Goal: Communication & Community: Answer question/provide support

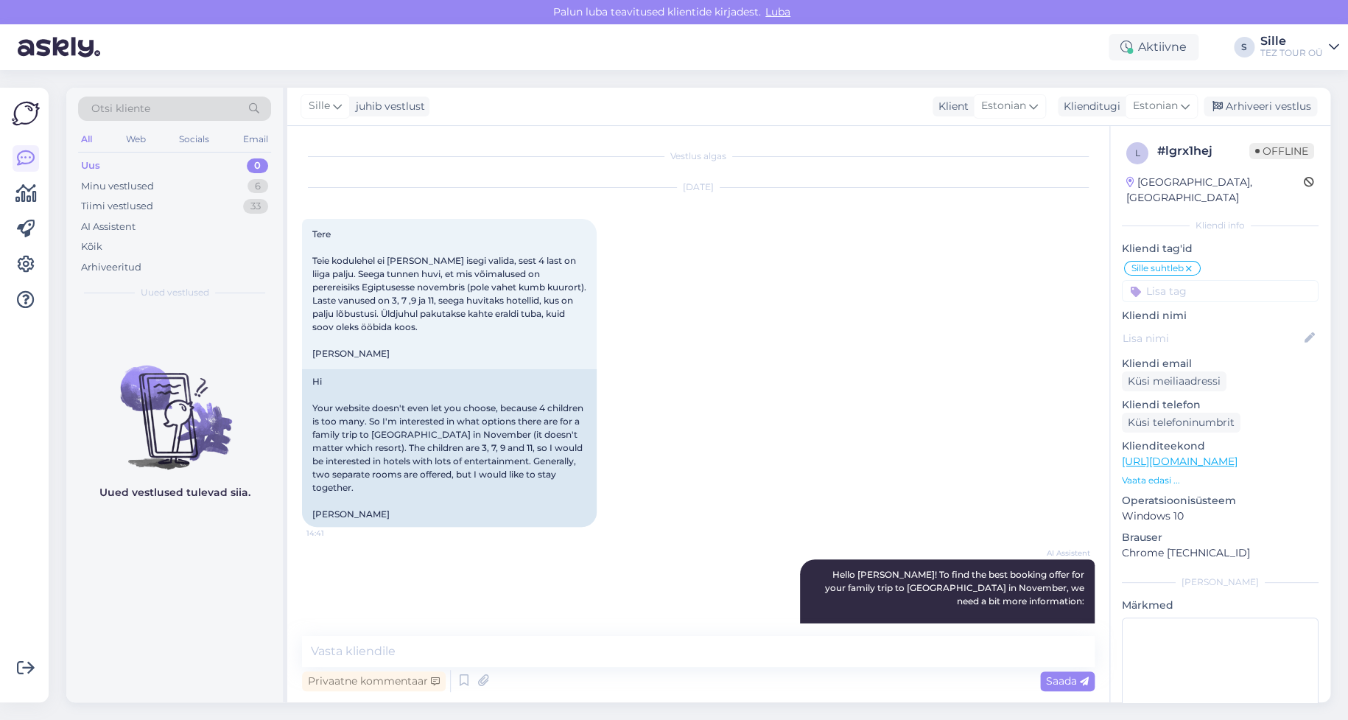
scroll to position [823, 0]
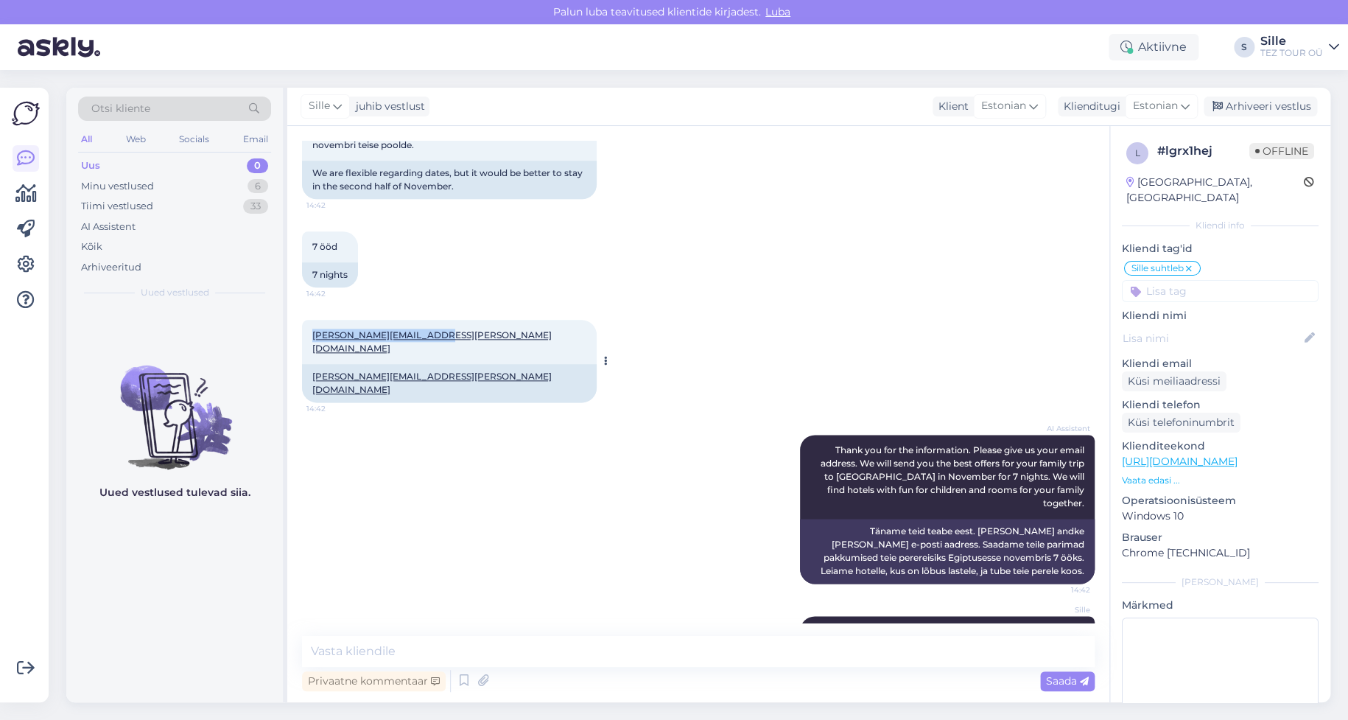
drag, startPoint x: 309, startPoint y: 307, endPoint x: 441, endPoint y: 315, distance: 132.8
click at [443, 320] on div "[PERSON_NAME][EMAIL_ADDRESS][PERSON_NAME][DOMAIN_NAME] 14:42" at bounding box center [449, 342] width 295 height 44
copy link "[PERSON_NAME][EMAIL_ADDRESS][PERSON_NAME][DOMAIN_NAME]"
click at [349, 643] on textarea at bounding box center [698, 651] width 792 height 31
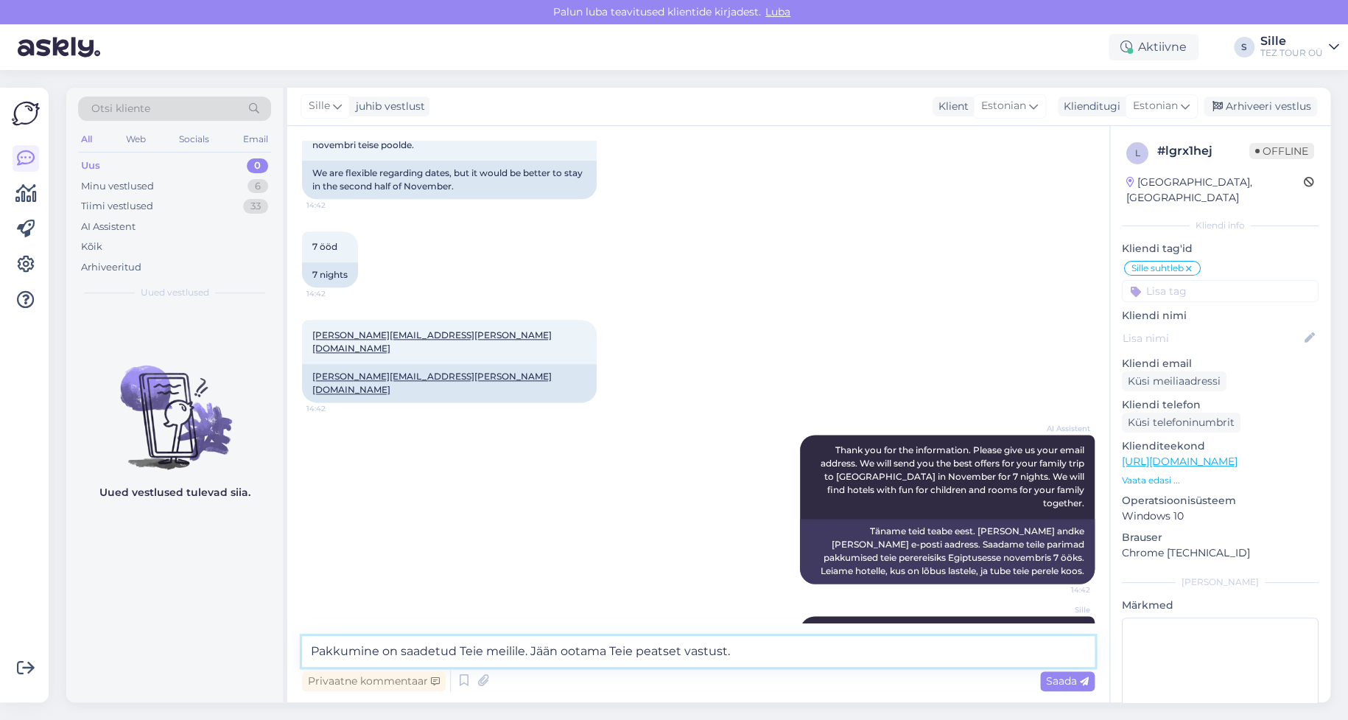
type textarea "Pakkumine on saadetud Teie meilile. Jään ootama Teie peatset vastust."
click at [1060, 683] on span "Saada" at bounding box center [1067, 680] width 43 height 13
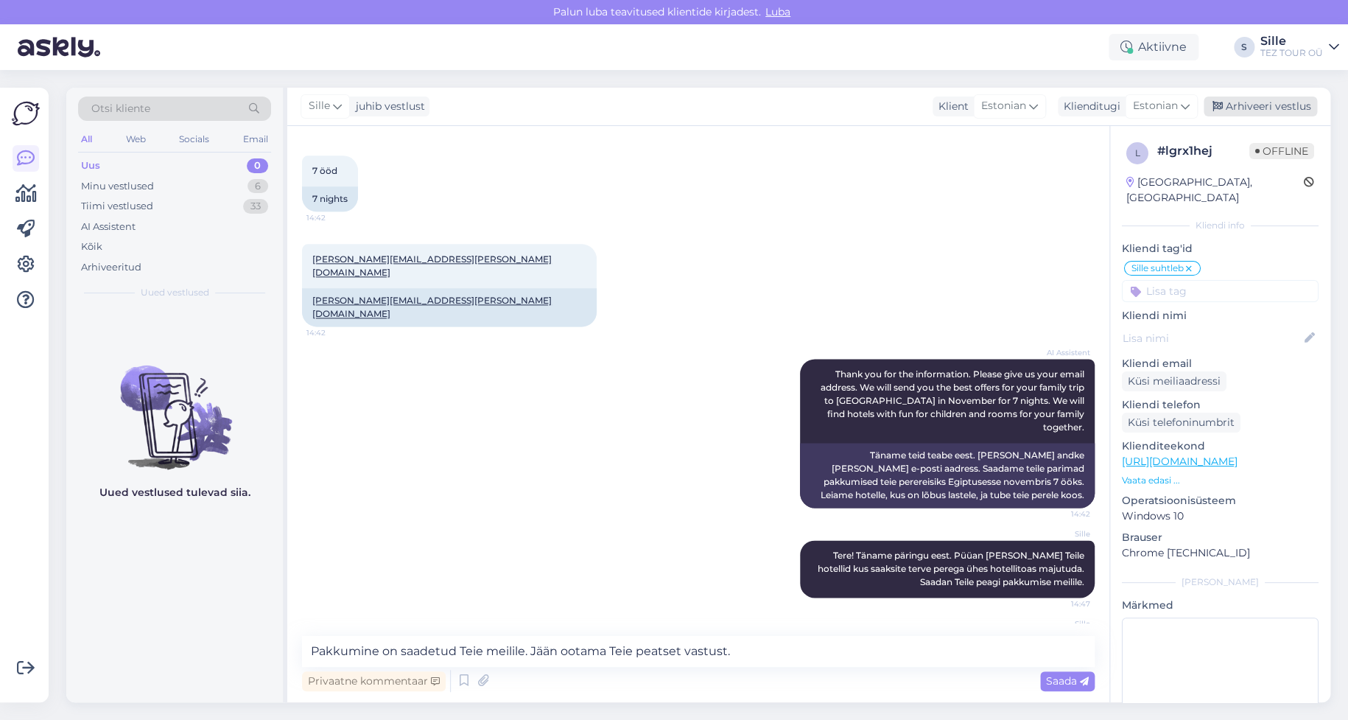
click at [1276, 111] on div "Arhiveeri vestlus" at bounding box center [1259, 106] width 113 height 20
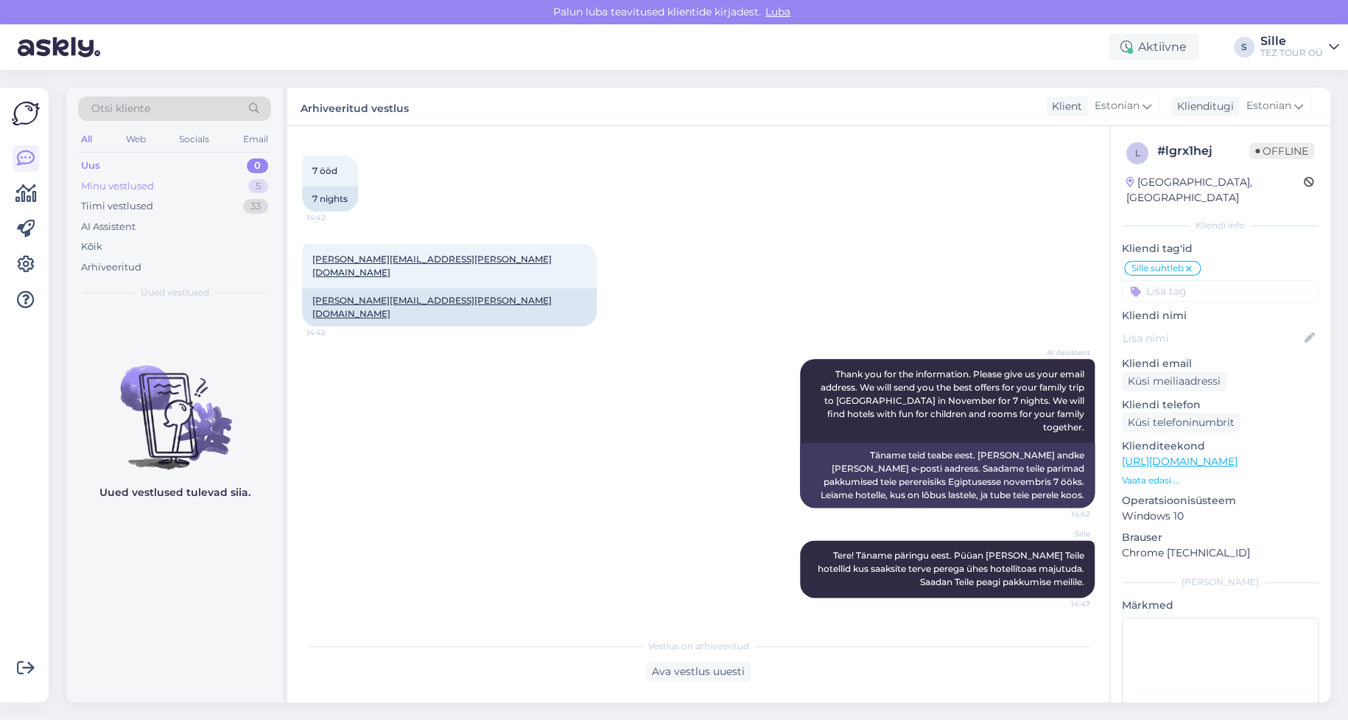
click at [167, 182] on div "Minu vestlused 5" at bounding box center [174, 186] width 193 height 21
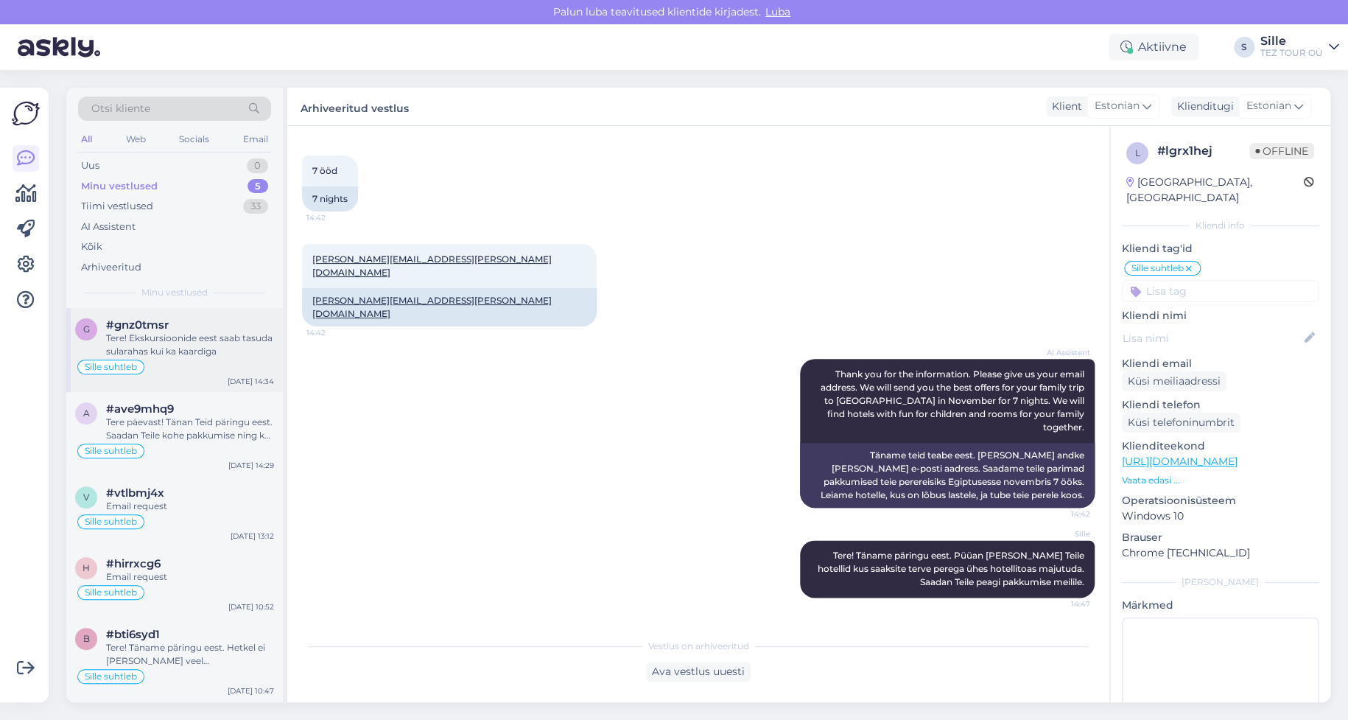
click at [254, 342] on div "Tere! Ekskursioonide eest saab tasuda sularahas kui ka kaardiga" at bounding box center [190, 344] width 168 height 27
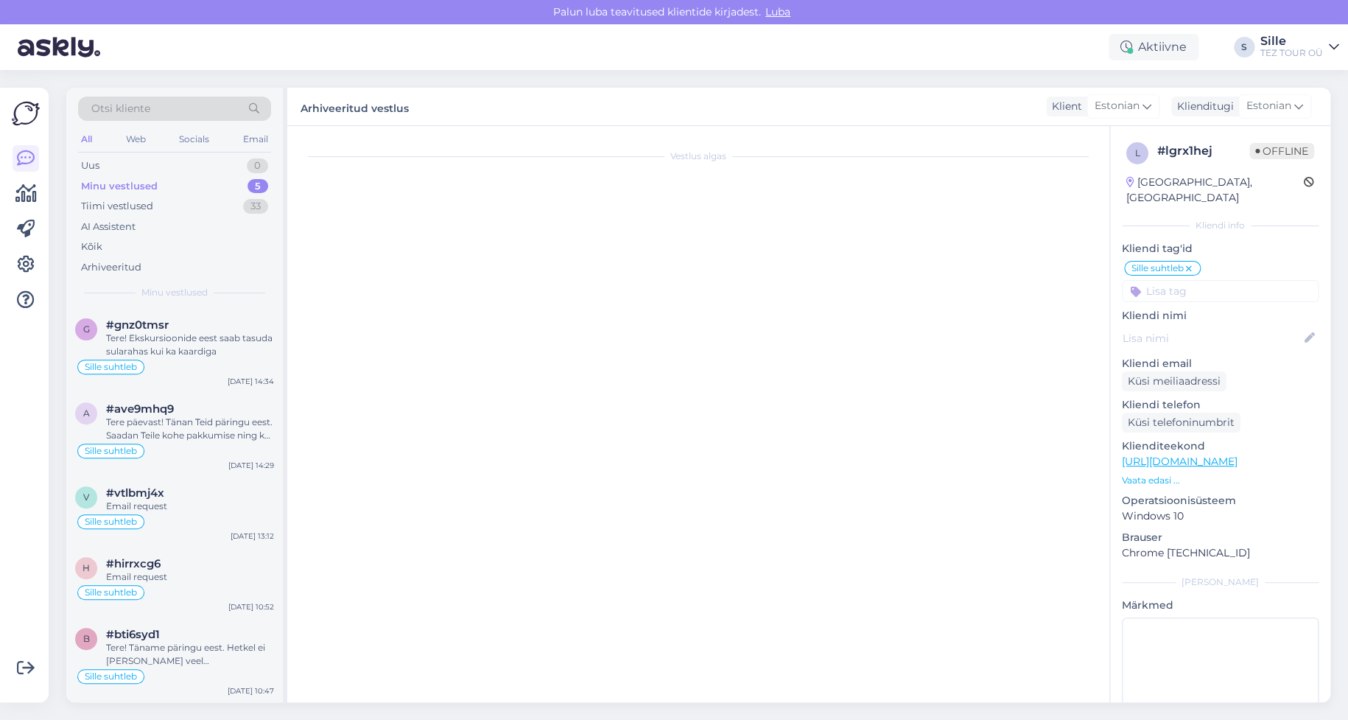
scroll to position [88, 0]
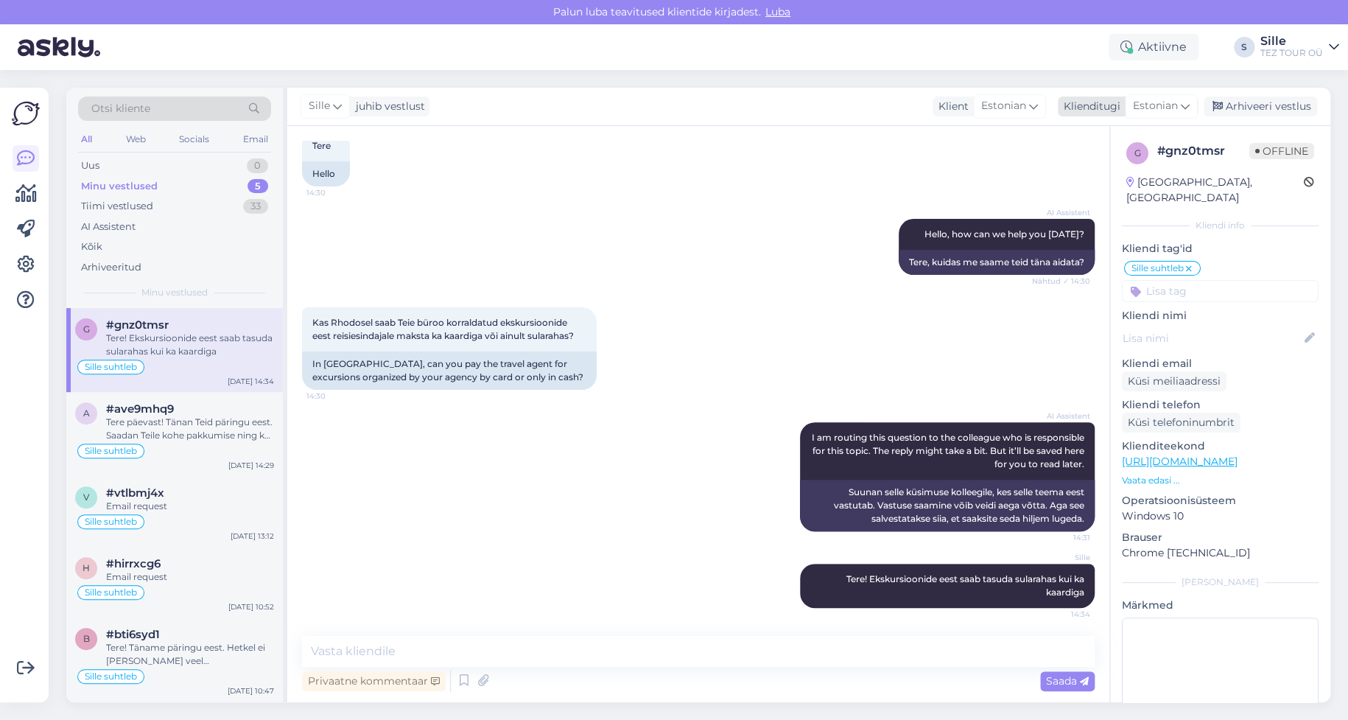
drag, startPoint x: 1278, startPoint y: 106, endPoint x: 1259, endPoint y: 117, distance: 21.5
click at [1277, 107] on div "Arhiveeri vestlus" at bounding box center [1259, 106] width 113 height 20
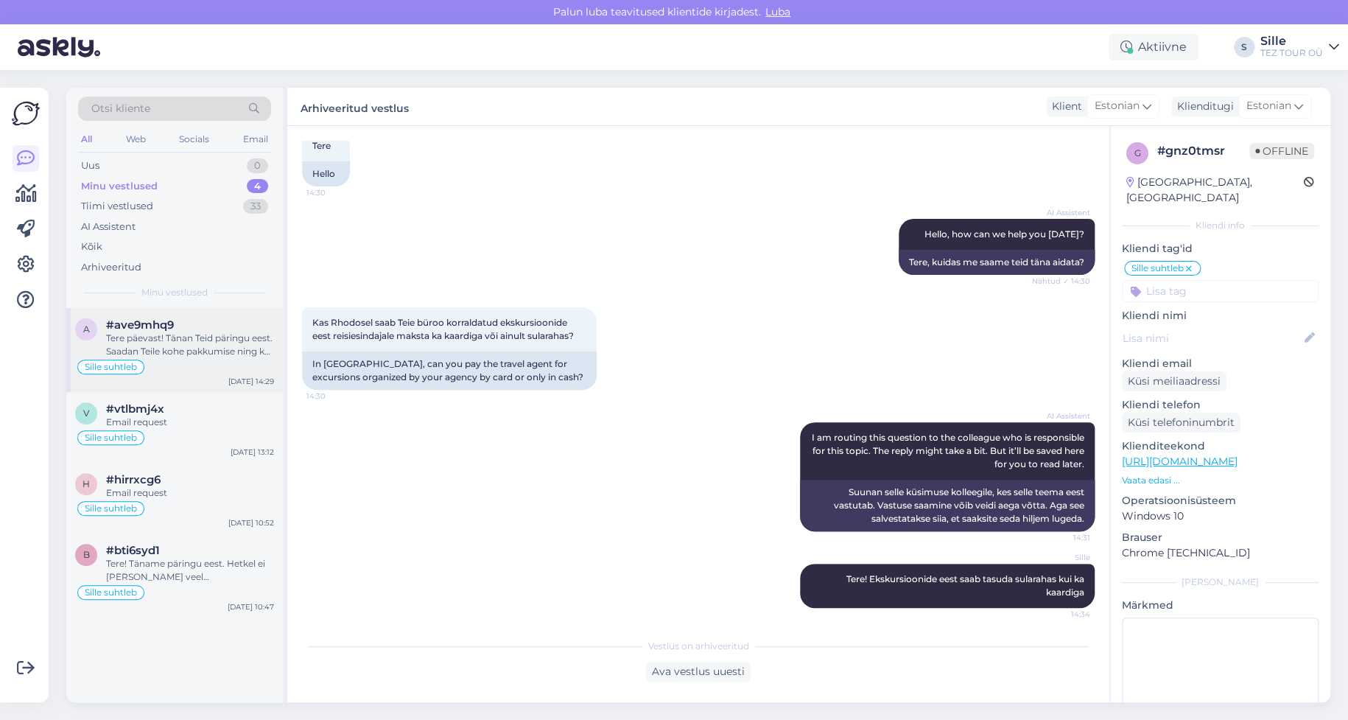
click at [147, 345] on div "Tere päevast! Tänan Teid päringu eest. Saadan Teile kohe pakkumise ning kui sob…" at bounding box center [190, 344] width 168 height 27
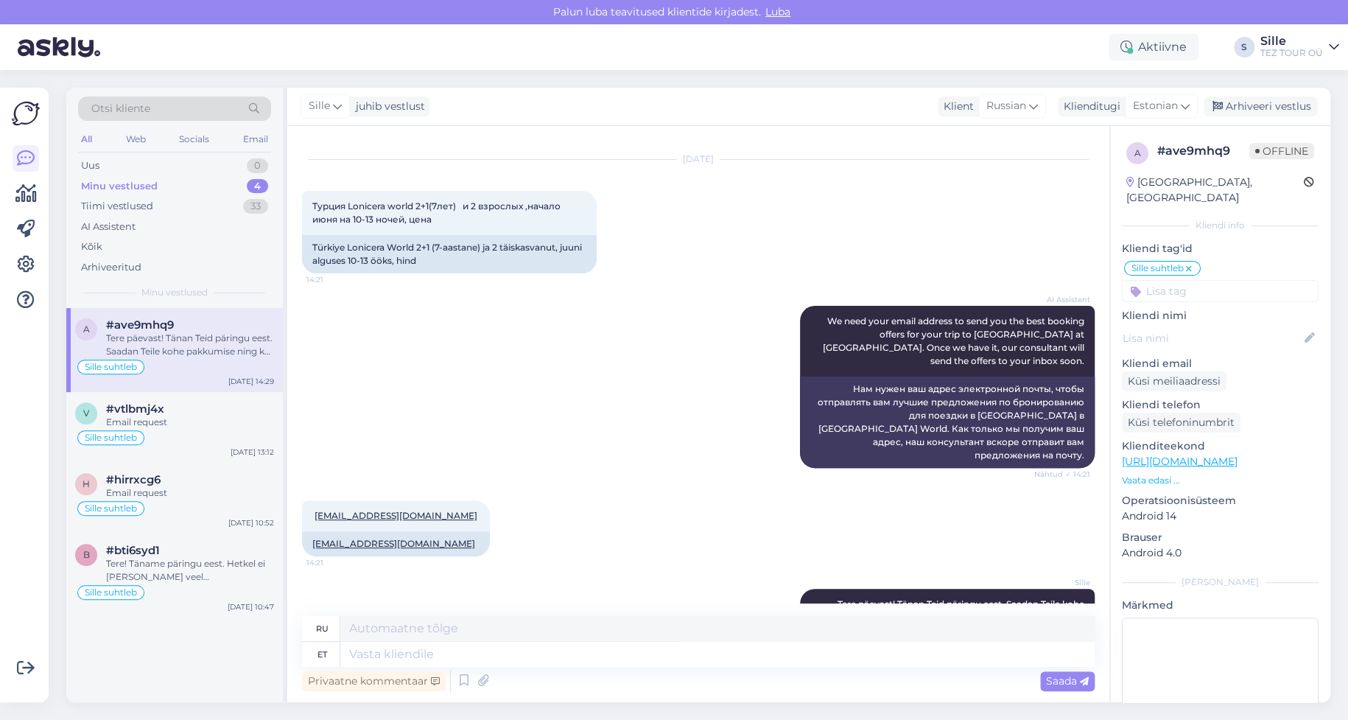
scroll to position [0, 0]
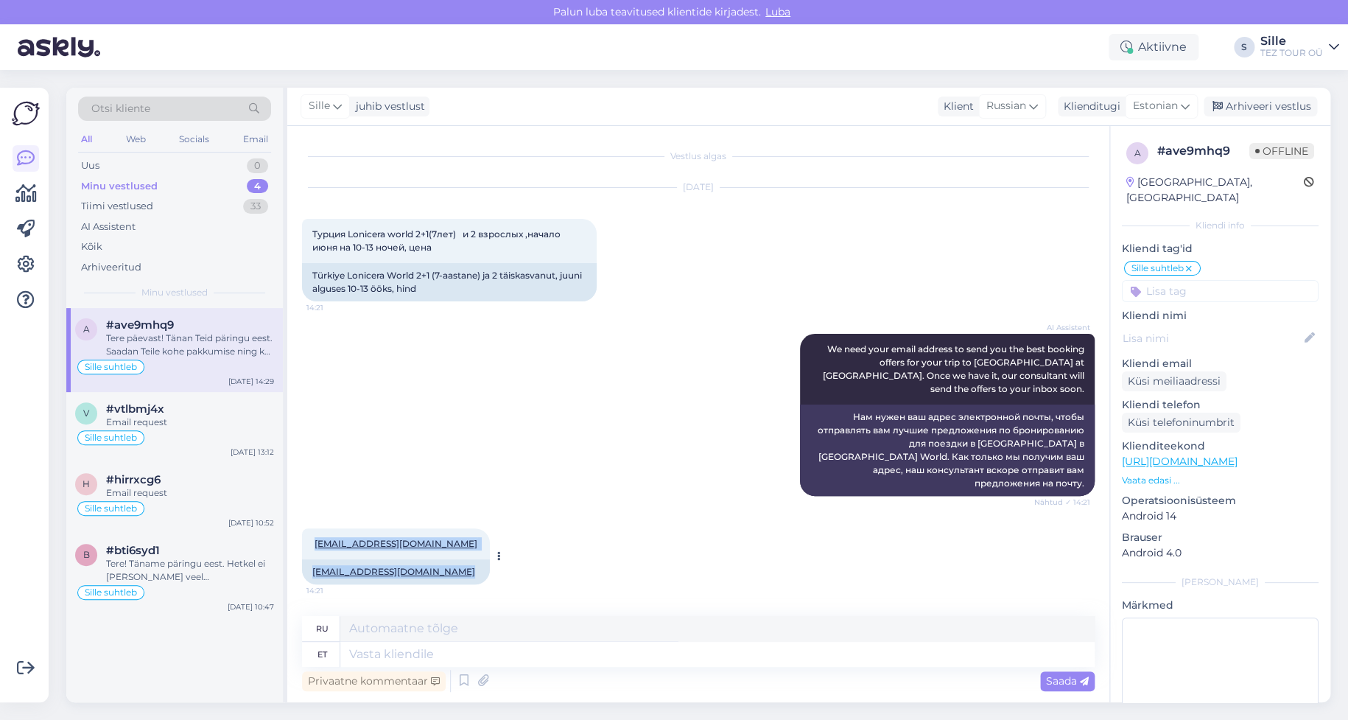
drag, startPoint x: 313, startPoint y: 529, endPoint x: 416, endPoint y: 526, distance: 103.1
click at [416, 528] on div "[EMAIL_ADDRESS][DOMAIN_NAME] 14:21 [EMAIL_ADDRESS][DOMAIN_NAME]" at bounding box center [396, 556] width 188 height 56
copy div "[EMAIL_ADDRESS][DOMAIN_NAME] 14:21 [EMAIL_ADDRESS][DOMAIN_NAME]"
click at [303, 528] on div "[EMAIL_ADDRESS][DOMAIN_NAME] 14:21" at bounding box center [396, 543] width 188 height 31
drag, startPoint x: 304, startPoint y: 524, endPoint x: 407, endPoint y: 521, distance: 103.2
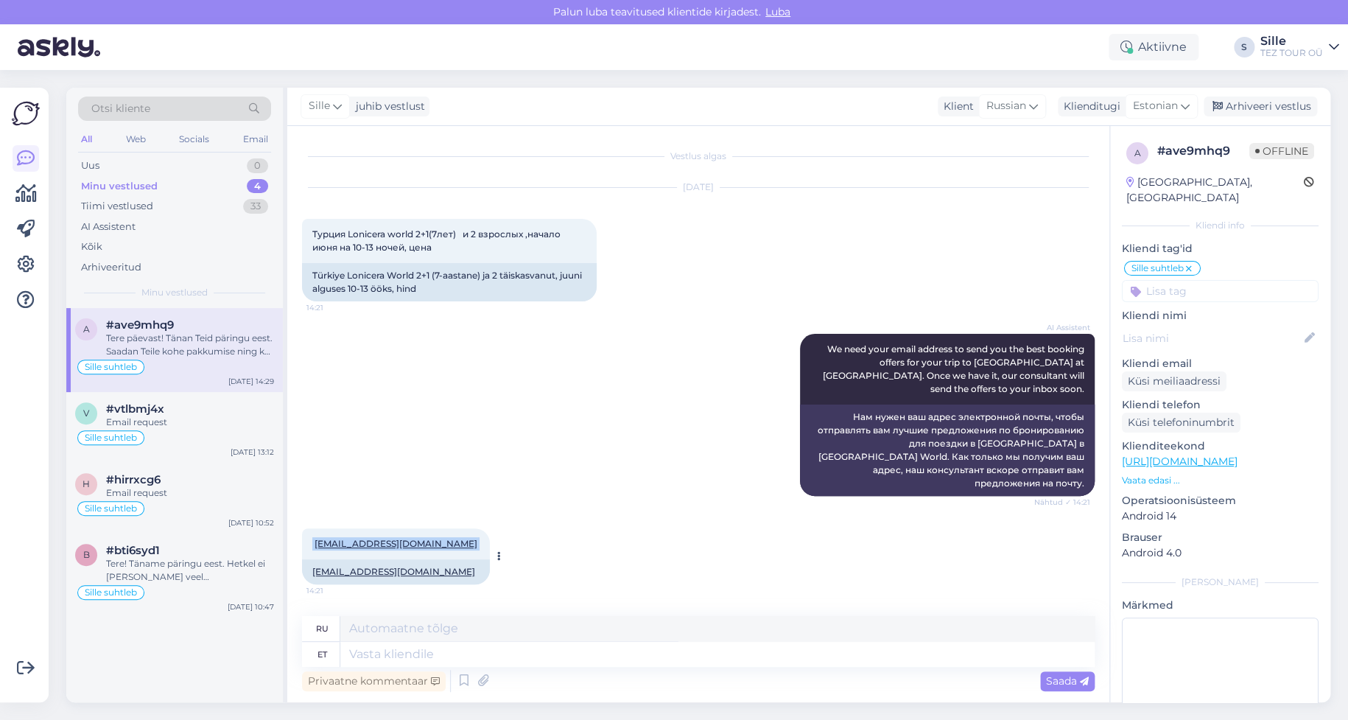
click at [413, 528] on div "[EMAIL_ADDRESS][DOMAIN_NAME] 14:21" at bounding box center [396, 543] width 188 height 31
copy span "[EMAIL_ADDRESS][DOMAIN_NAME]"
click at [430, 653] on textarea at bounding box center [717, 653] width 754 height 25
type textarea "Pakkumine"
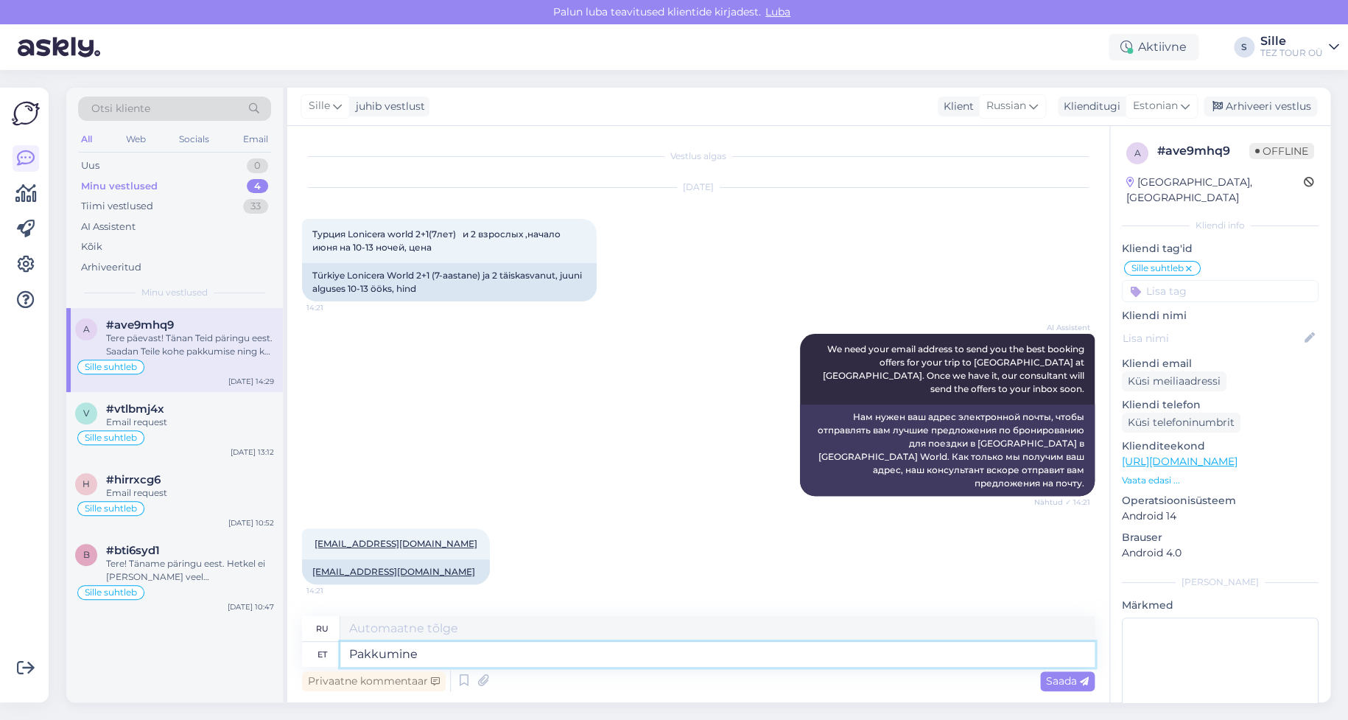
type textarea "Предложение"
type textarea "Pakkumine on s"
type textarea "Предложение действительно"
type textarea "Pakkumine on saadetud"
type textarea "Предложение отправлено."
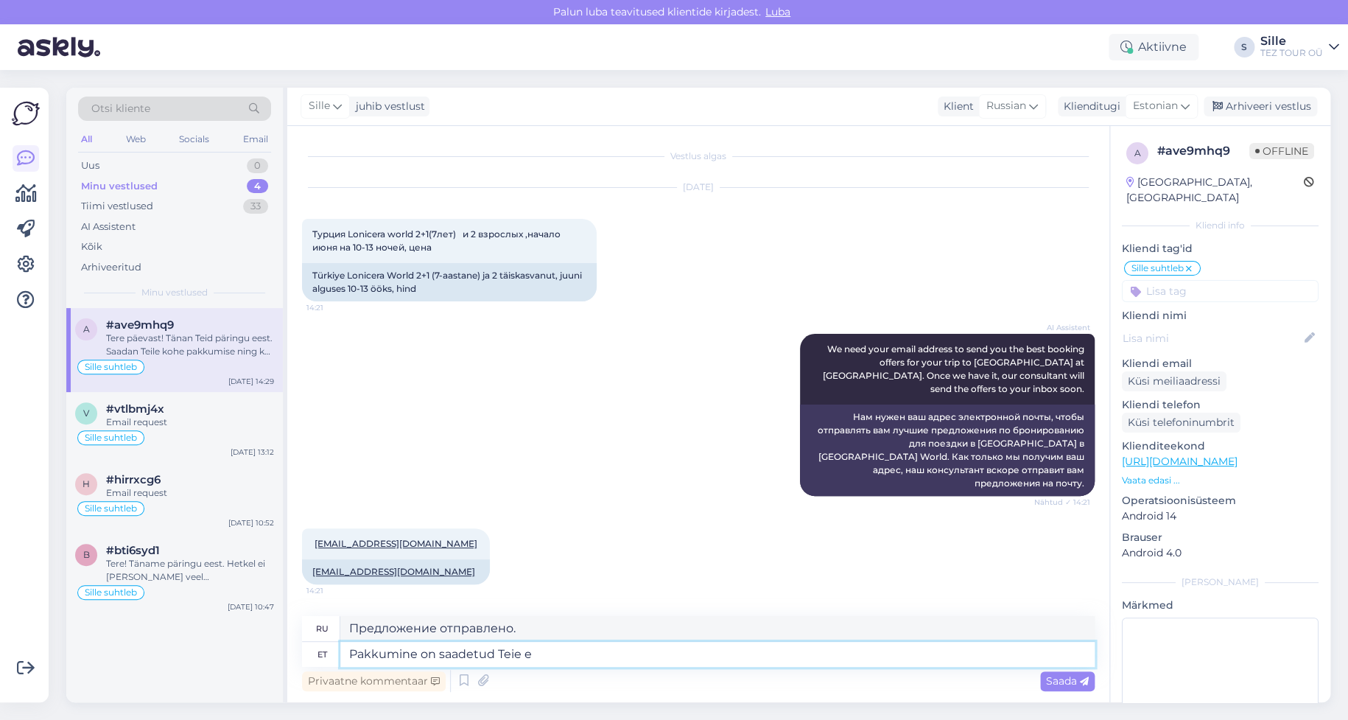
type textarea "Pakkumine on saadetud [PERSON_NAME]"
type textarea "Предложение было отправлено вам."
type textarea "Pakkumine on saadetud [PERSON_NAME]-mailile."
type textarea "Предложение отправлено на вашу электронную почту."
type textarea "Pakkumine on saadetud [PERSON_NAME]-mailile. [GEOGRAPHIC_DATA]"
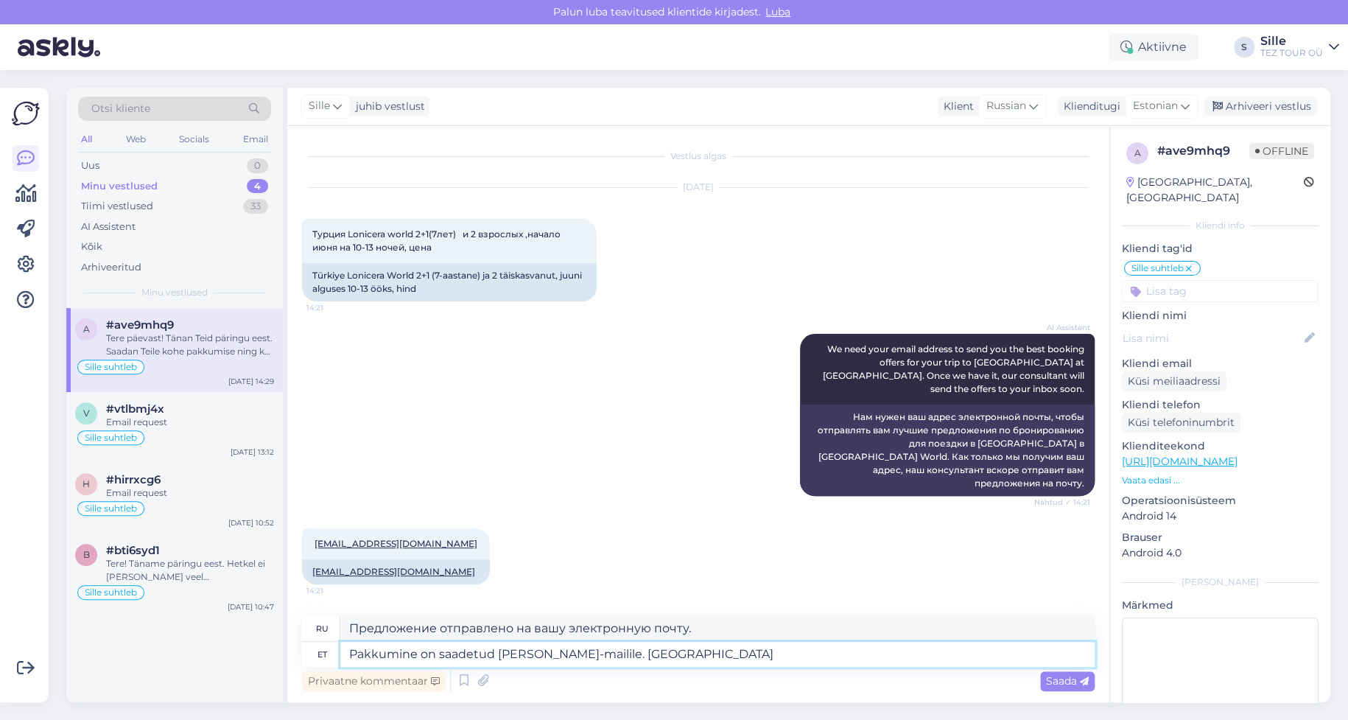
type textarea "Предложение отправлено на вашу почту. Жду."
type textarea "Pakkumine on saadetud [PERSON_NAME]-mailile. Ootan rõõmuga T"
type textarea "Предложение отправлено вам на почту. Жду вашего ответа."
type textarea "Pakkumine on saadetud [PERSON_NAME]-mailile. Ootan rõõmuga Teie vastust ja a"
type textarea "Предложение отправлено на вашу электронную почту. Жду вашего ответа."
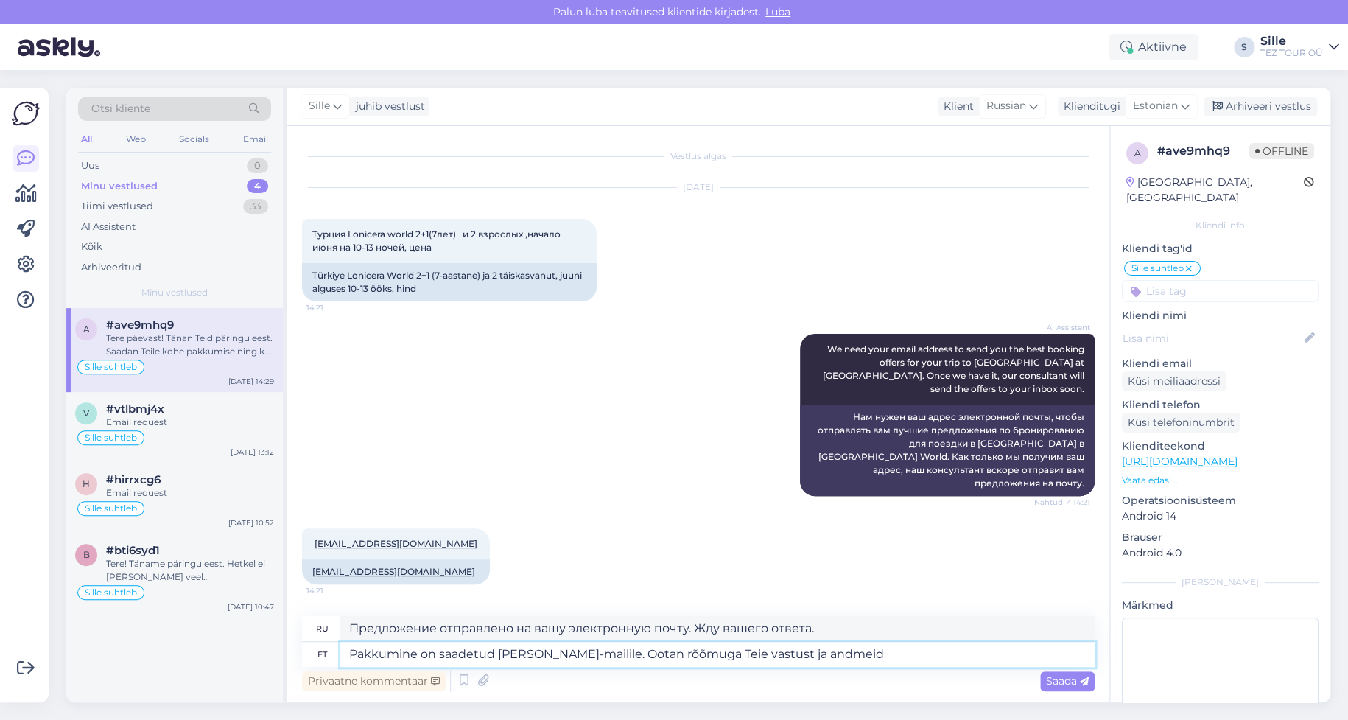
type textarea "Pakkumine on saadetud [PERSON_NAME]-mailile. Ootan rõõmuga Teie vastust ja andm…"
type textarea "Предложение отправлено вам на почту. Жду вашего ответа и информации."
type textarea "Pakkumine on saadetud [PERSON_NAME]-mailile. Ootan rõõmuga Teie vastust ja andm…"
type textarea "Предложение отправлено вам на почту. Жду вашего ответа и информации о бронирова…"
click at [823, 654] on textarea "Pakkumine on saadetud [PERSON_NAME]-mailile. Ootan rõõmuga Teie vastust ja andm…" at bounding box center [717, 653] width 754 height 25
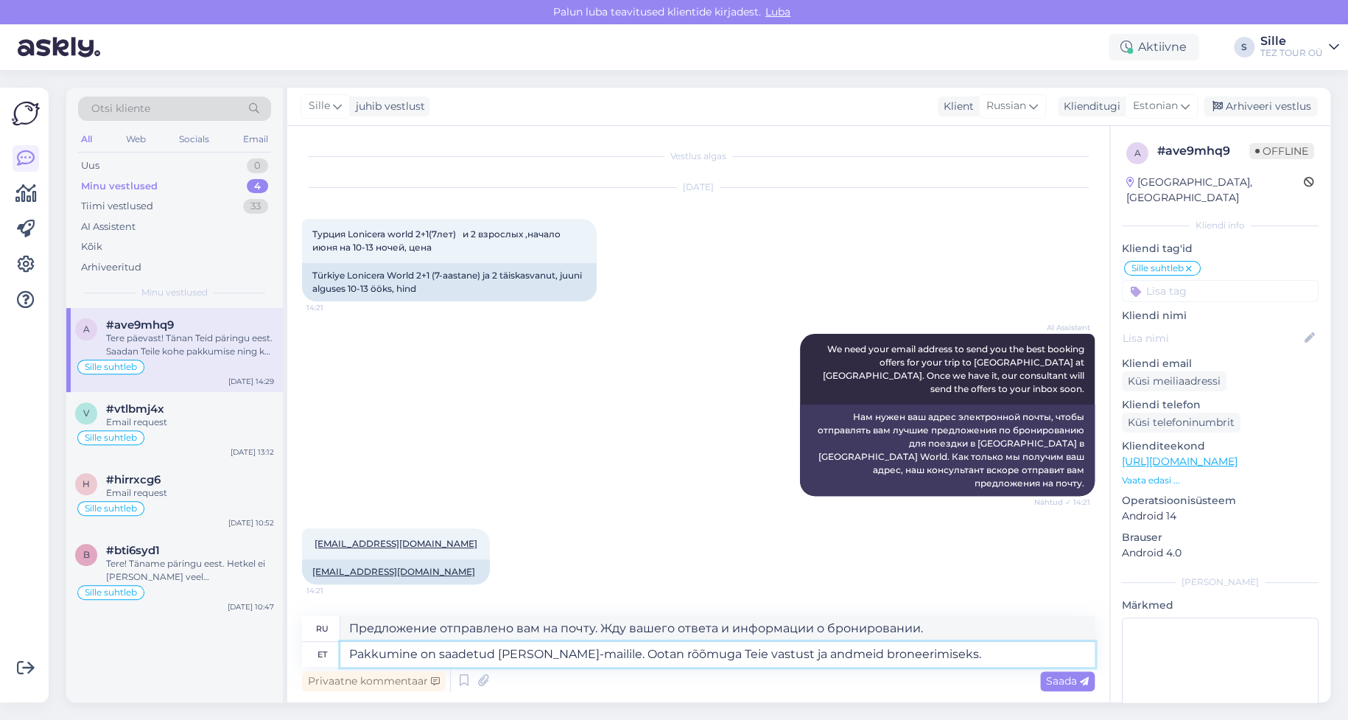
click at [829, 652] on textarea "Pakkumine on saadetud [PERSON_NAME]-mailile. Ootan rõõmuga Teie vastust ja andm…" at bounding box center [717, 653] width 754 height 25
click at [931, 653] on textarea "Pakkumine on saadetud [PERSON_NAME]-mailile. Ootan rõõmuga Teie vastust ja andm…" at bounding box center [717, 653] width 754 height 25
drag, startPoint x: 838, startPoint y: 654, endPoint x: 985, endPoint y: 660, distance: 147.4
click at [987, 654] on textarea "Pakkumine on saadetud [PERSON_NAME]-mailile. Ootan rõõmuga Teie vastust ja andm…" at bounding box center [717, 653] width 754 height 25
type textarea "Pakkumine on saadetud [PERSON_NAME]-mailile. Ootan rõõmuga Teie vastust ja andm…"
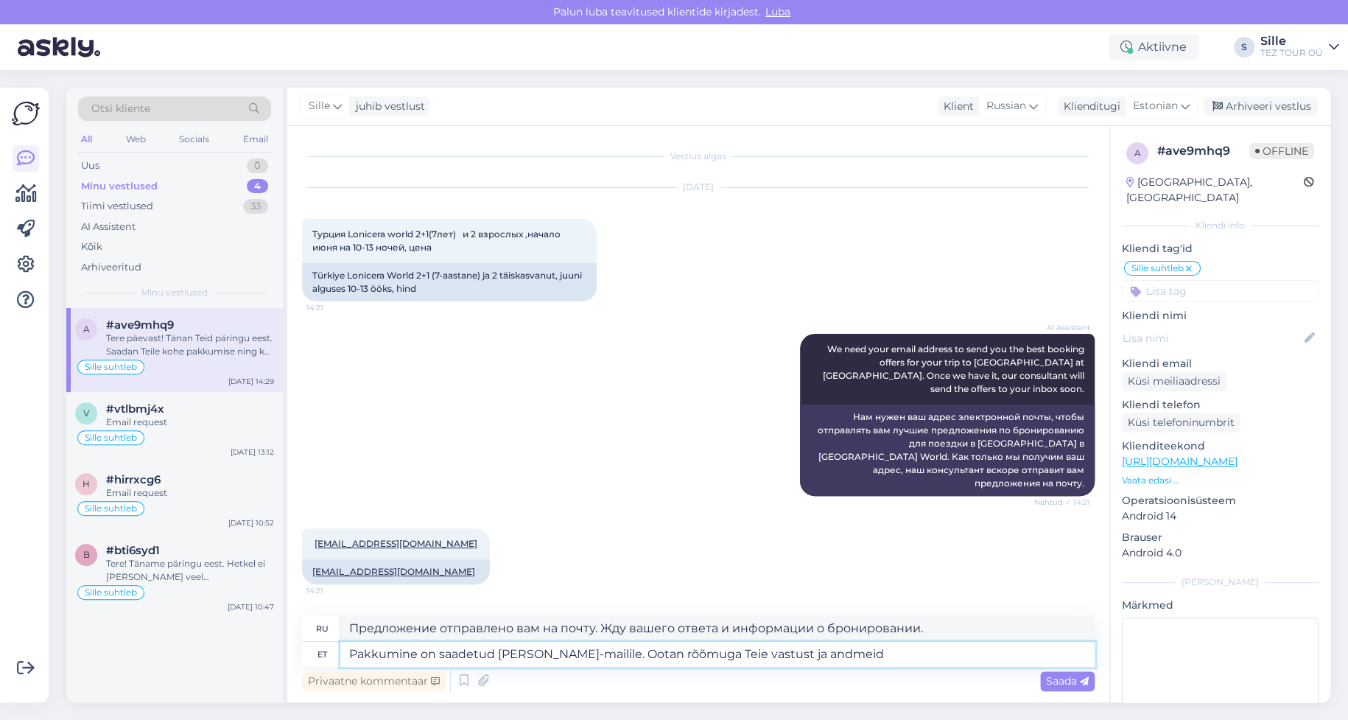
type textarea "Предложение отправлено вам на почту. Жду вашего ответа и информации."
click at [770, 649] on textarea "Pakkumine on saadetud [PERSON_NAME]-mailile. Ootan rõõmuga Teie vastust ja andm…" at bounding box center [717, 653] width 754 height 25
type textarea "Pakkumine on saadetud [PERSON_NAME]-mailile. Ootan rõõmuga Teie vastust [PERSON…"
type textarea "Предложение отправлено вам на почту. Жду вашего ответа и подробностей."
click at [871, 654] on textarea "Pakkumine on saadetud [PERSON_NAME]-mailile. Ootan rõõmuga Teie vastust [PERSON…" at bounding box center [717, 653] width 754 height 25
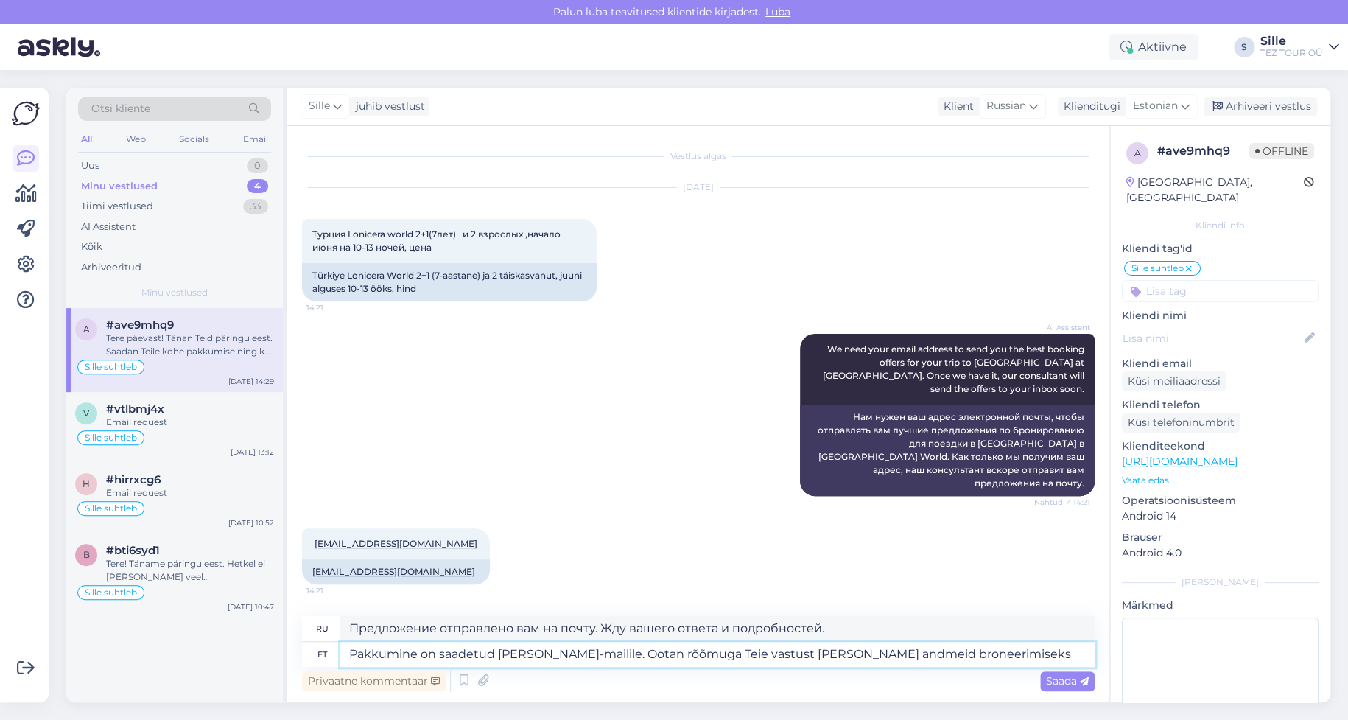
type textarea "Pakkumine on saadetud [PERSON_NAME]-mailile. Ootan rõõmuga Teie vastust [PERSON…"
type textarea "Предложение отправлено вам на электронную почту. Жду вашего ответа и информации…"
drag, startPoint x: 978, startPoint y: 657, endPoint x: 751, endPoint y: 657, distance: 226.8
click at [751, 657] on textarea "Pakkumine on saadetud [PERSON_NAME]-mailile. Ootan rõõmuga Teie vastust [PERSON…" at bounding box center [717, 653] width 754 height 25
type textarea "Pakkumine on saadetud [PERSON_NAME]-mailile. Ootan rõõmuga Teie vastust."
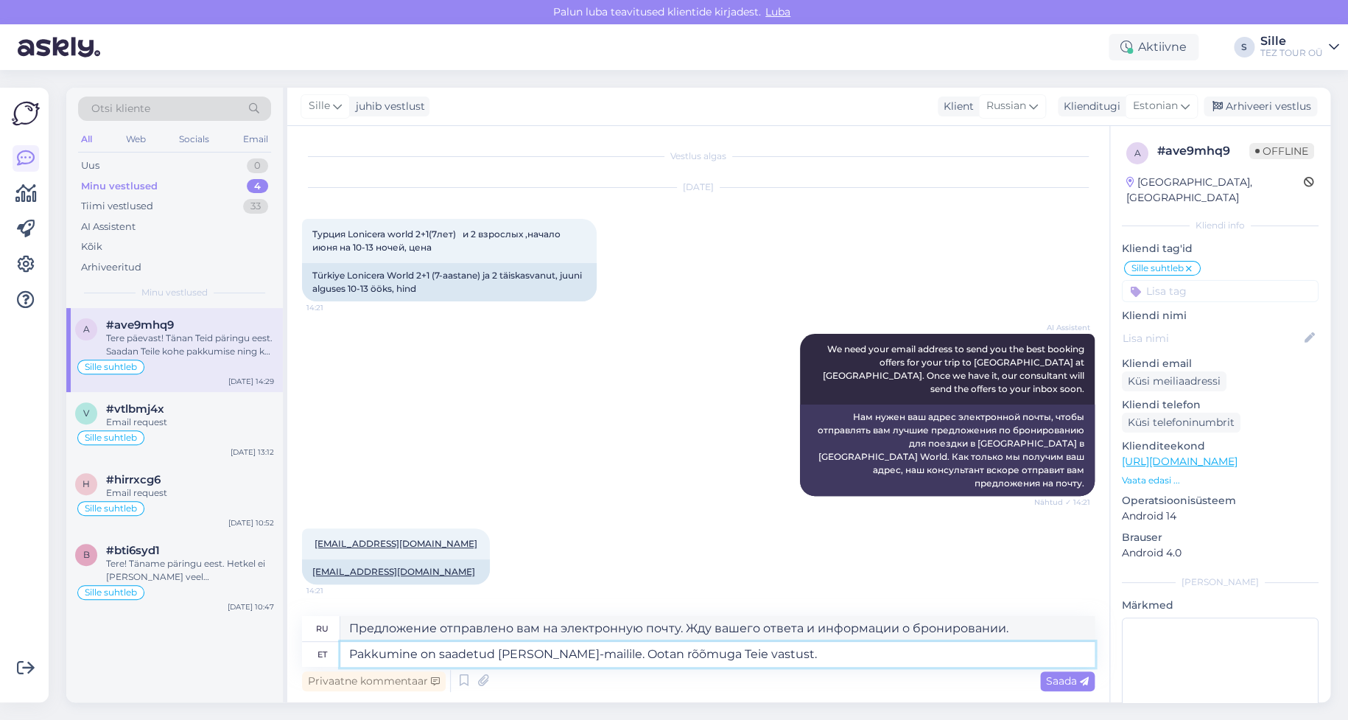
type textarea "Предложение отправлено вам на почту. Жду вашего ответа."
type textarea "Pakkumine on saadetud [PERSON_NAME]-mailile. Ootan rõõmuga Teie vastust."
click at [1075, 683] on span "Saada" at bounding box center [1067, 680] width 43 height 13
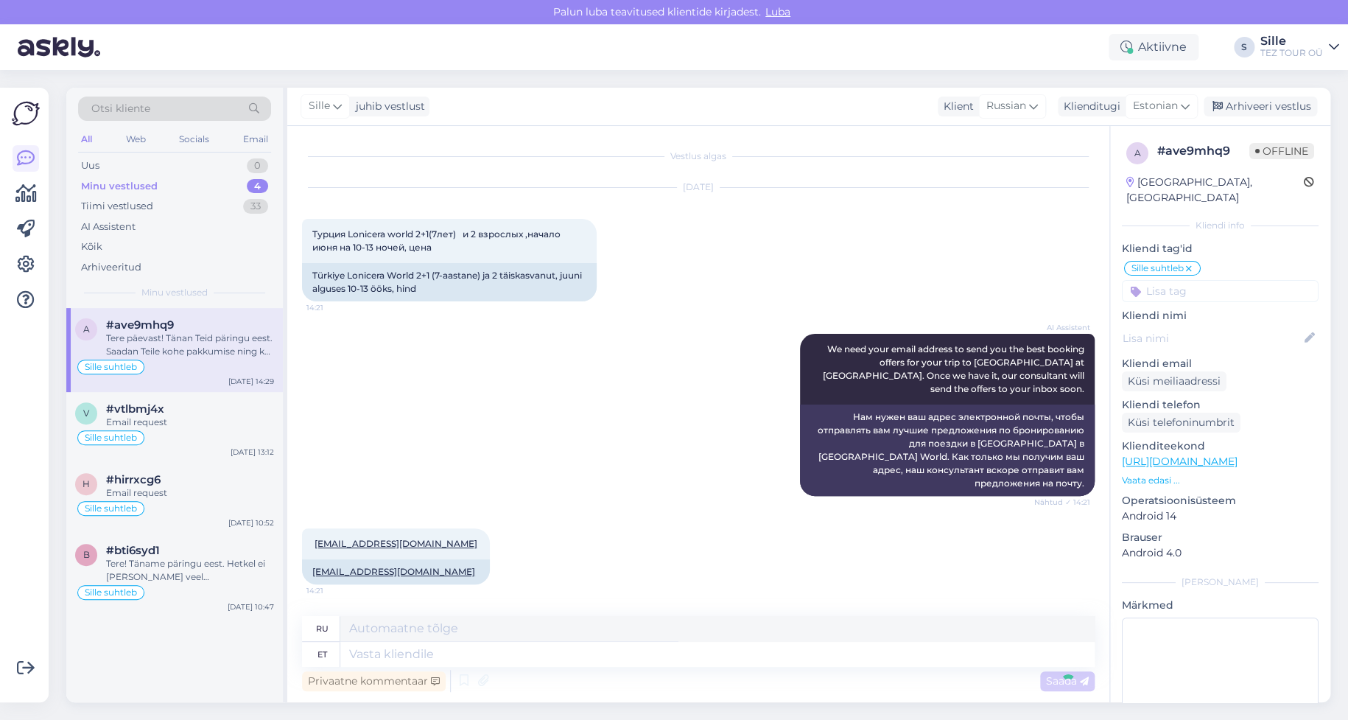
scroll to position [253, 0]
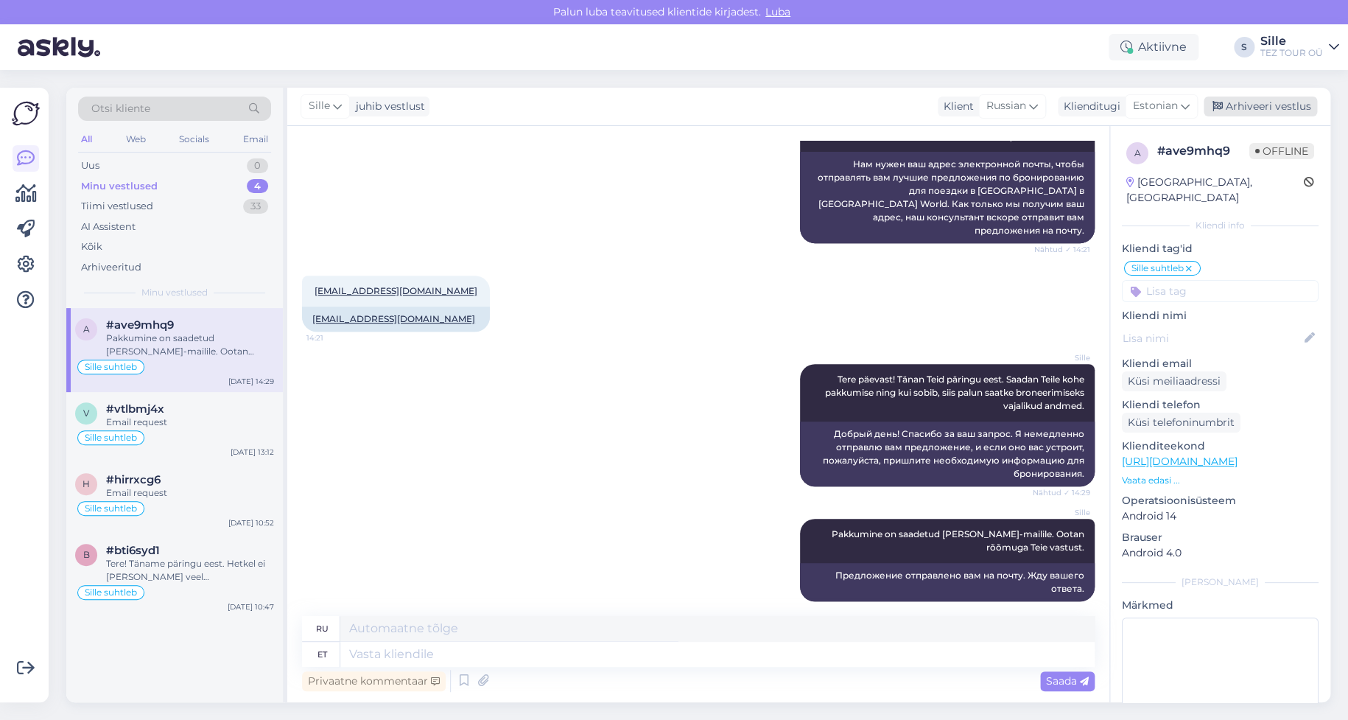
click at [1259, 110] on div "Arhiveeri vestlus" at bounding box center [1259, 106] width 113 height 20
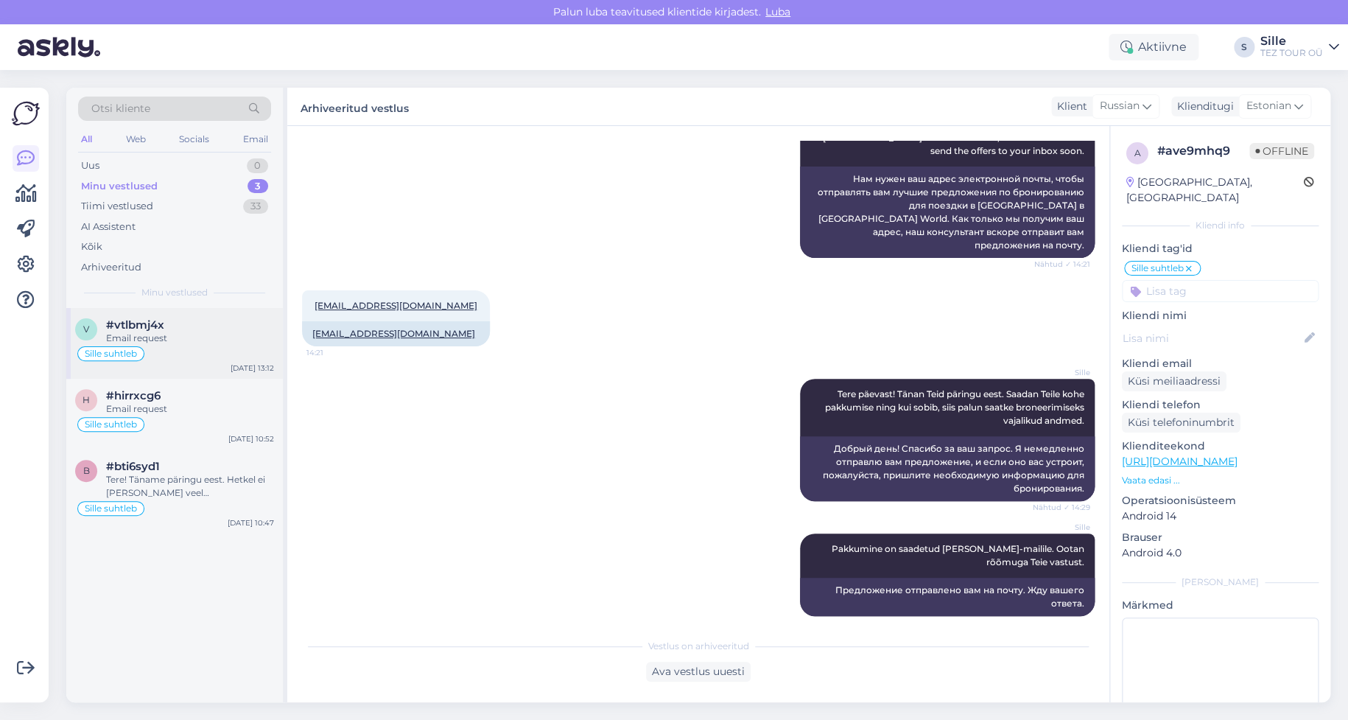
click at [177, 329] on div "#vtlbmj4x" at bounding box center [190, 324] width 168 height 13
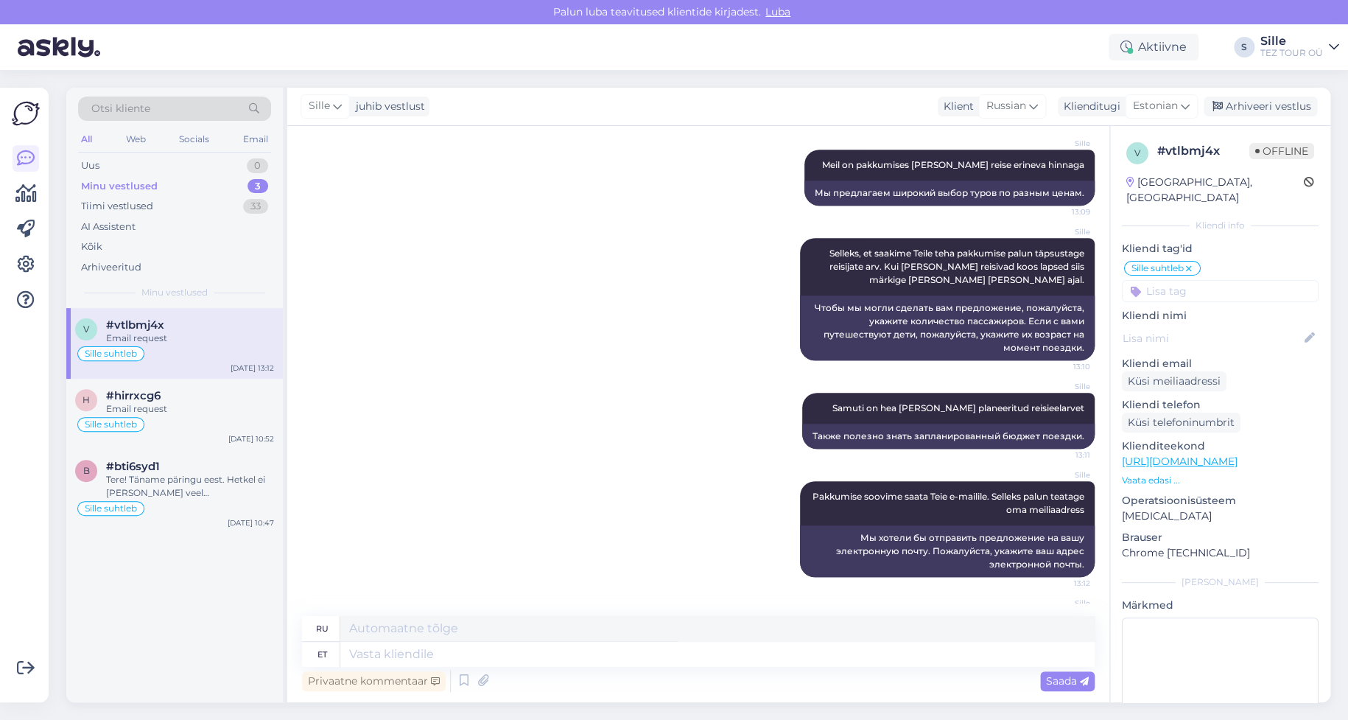
scroll to position [466, 0]
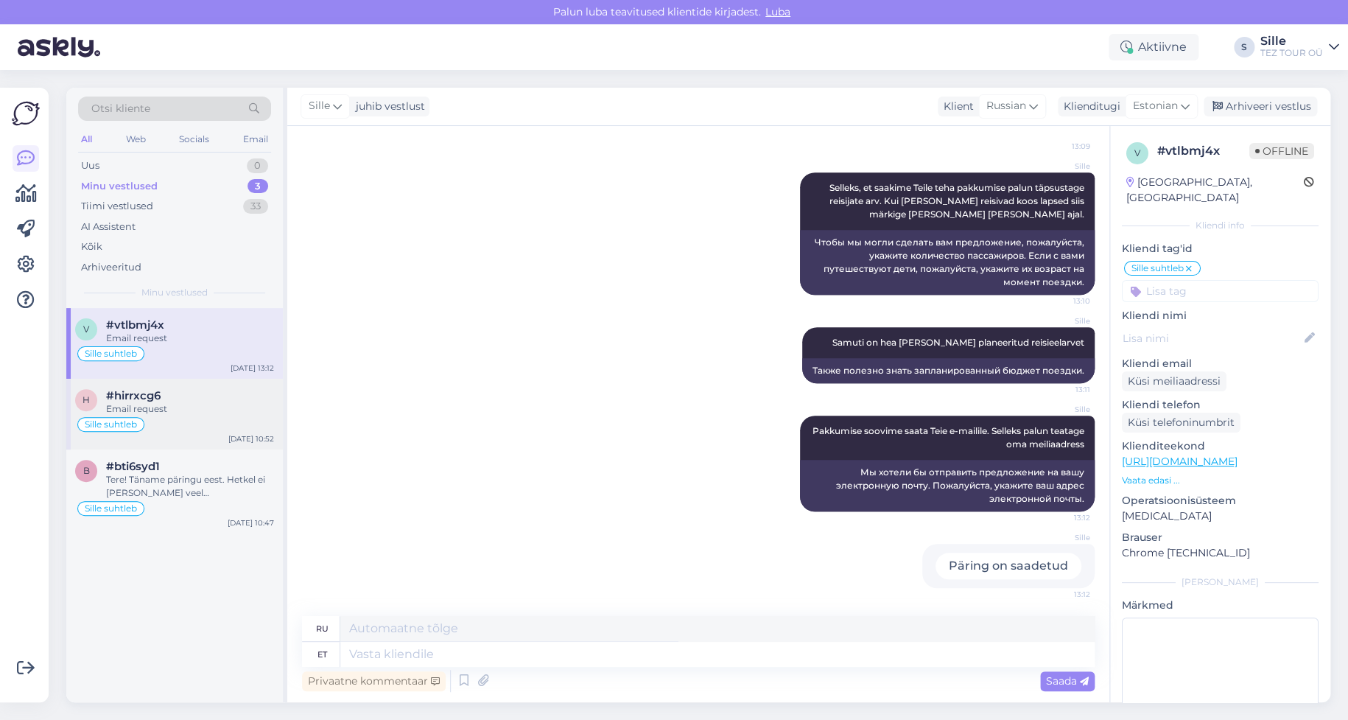
click at [155, 404] on div "Email request" at bounding box center [190, 408] width 168 height 13
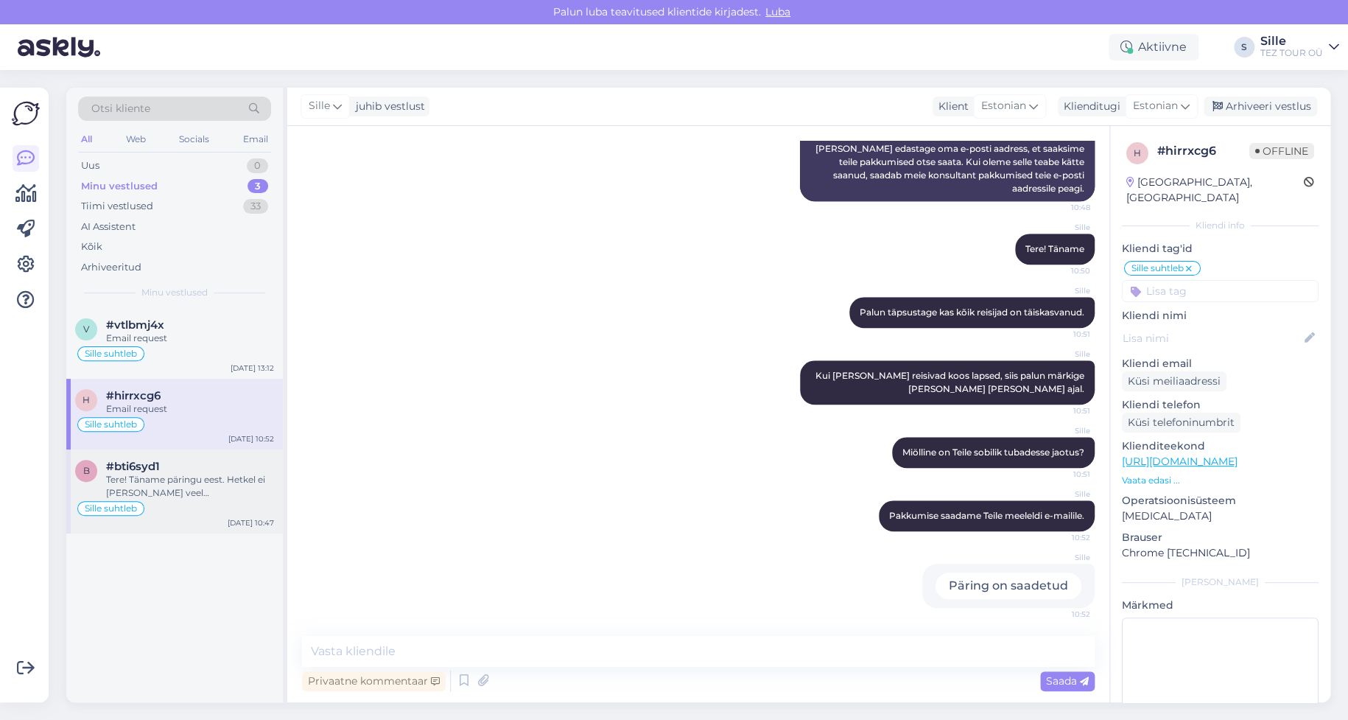
click at [133, 474] on div "Tere! Täname päringu eest. Hetkel ei [PERSON_NAME] veel [PERSON_NAME] COLLECTIO…" at bounding box center [190, 486] width 168 height 27
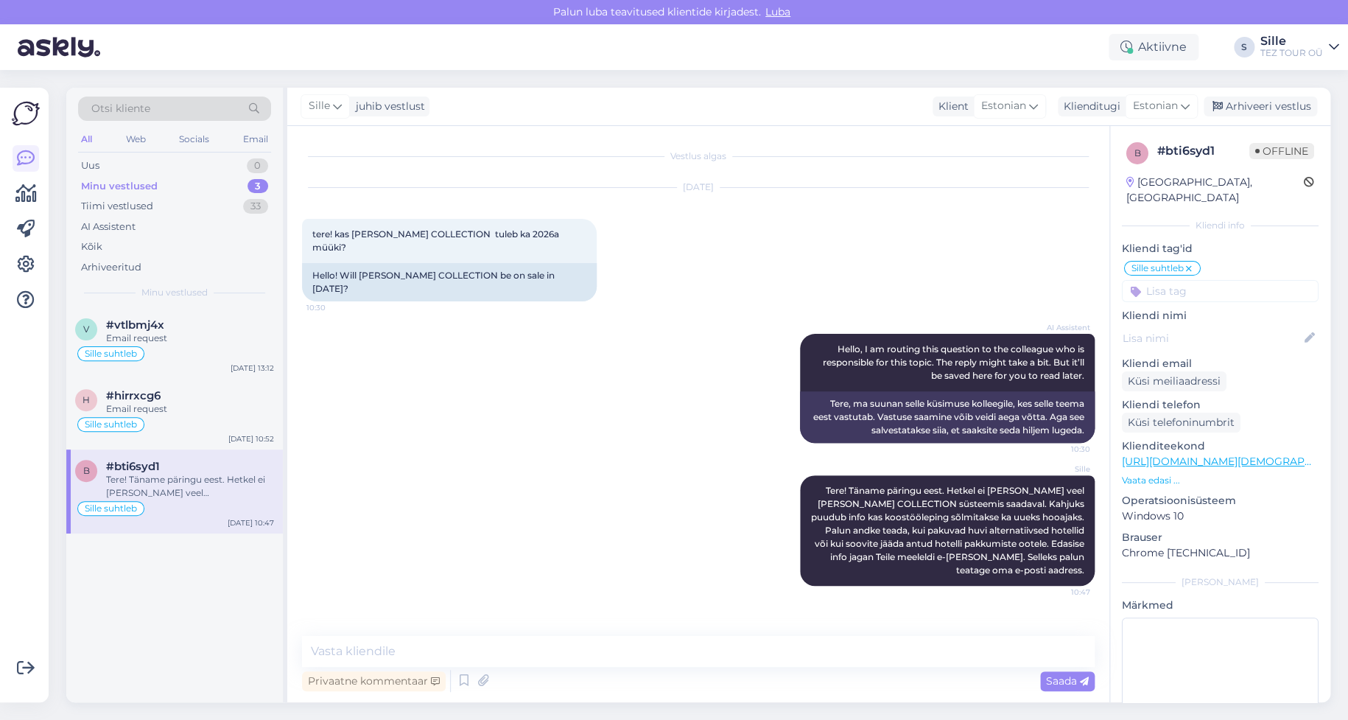
scroll to position [0, 0]
click at [214, 167] on div "Uus 1" at bounding box center [174, 165] width 193 height 21
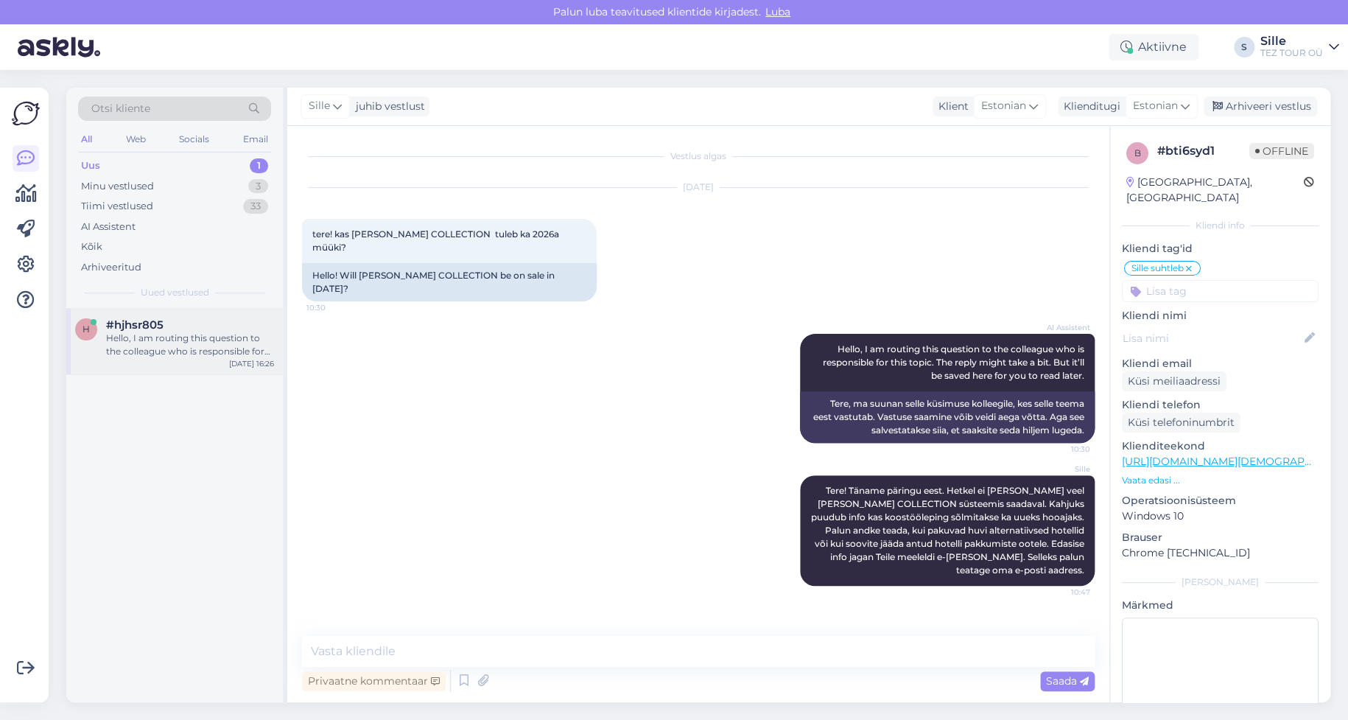
click at [198, 339] on div "Hello, I am routing this question to the colleague who is responsible for this …" at bounding box center [190, 344] width 168 height 27
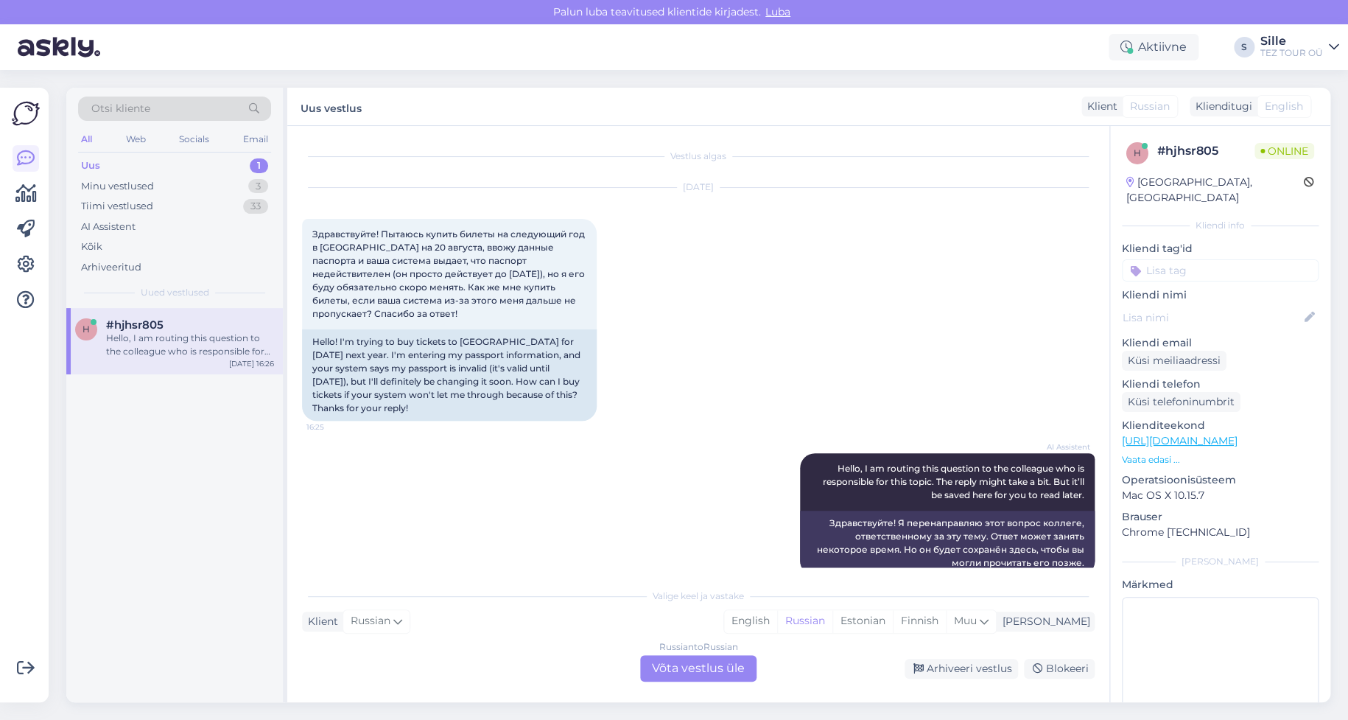
scroll to position [10, 0]
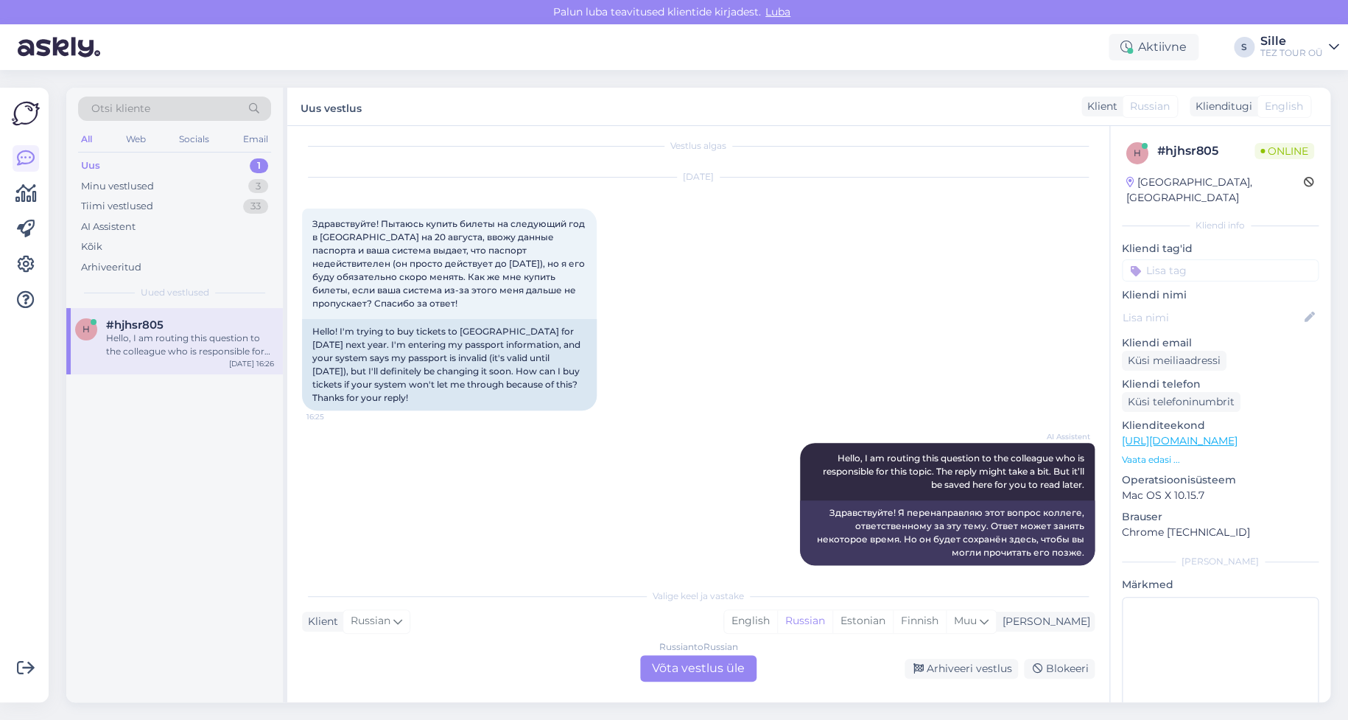
click at [681, 666] on div "Russian to Russian Võta vestlus üle" at bounding box center [698, 668] width 116 height 27
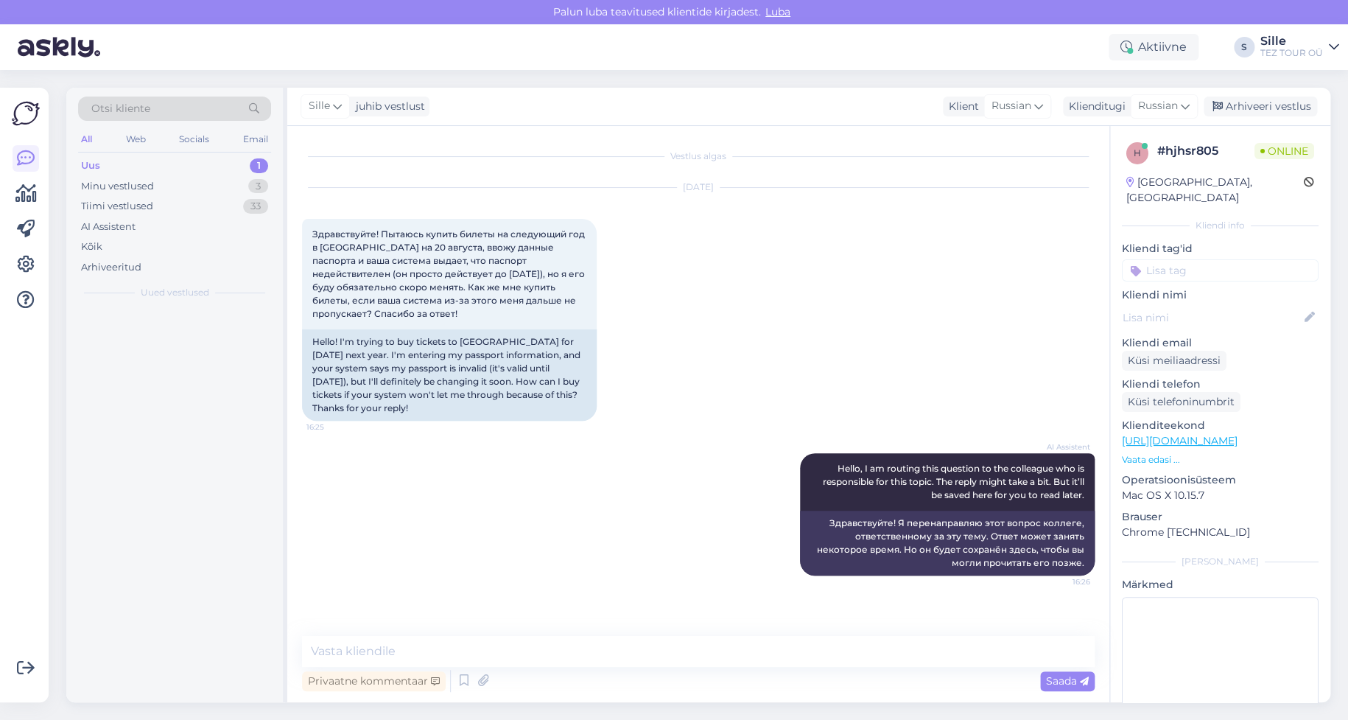
scroll to position [0, 0]
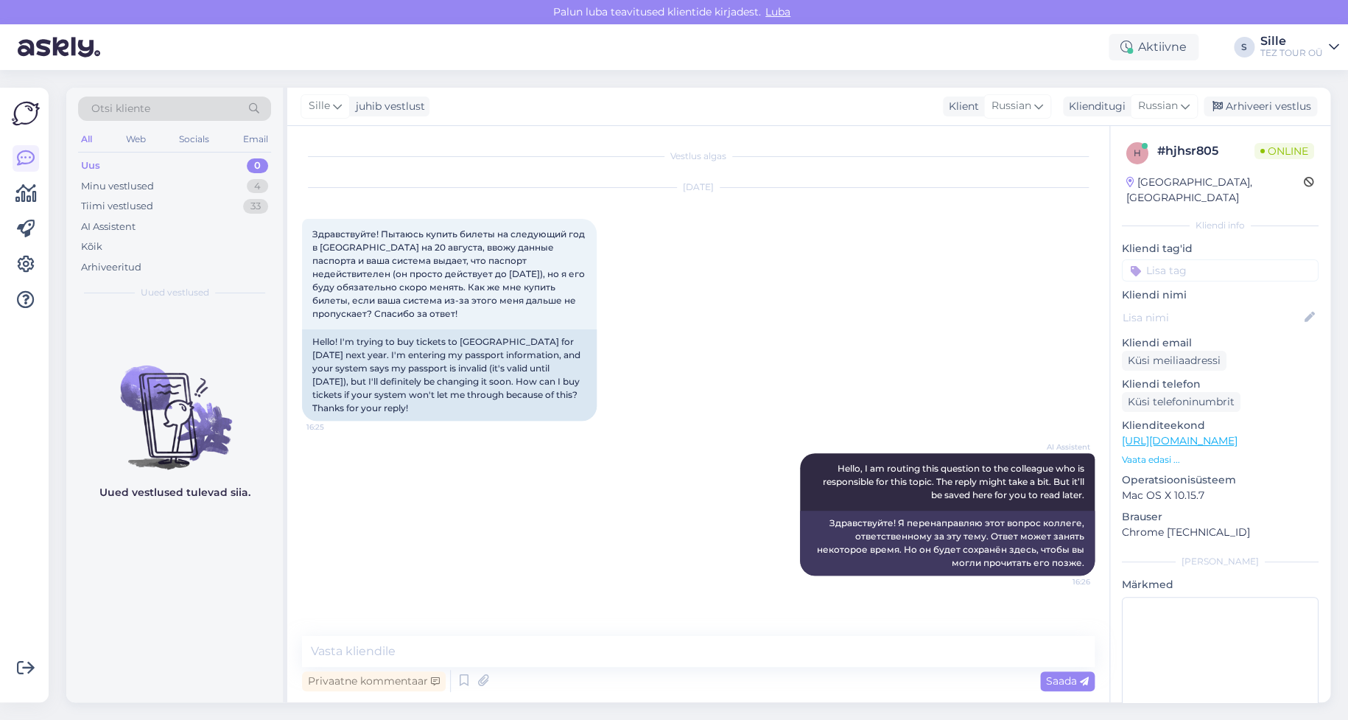
click at [1168, 259] on input at bounding box center [1220, 270] width 197 height 22
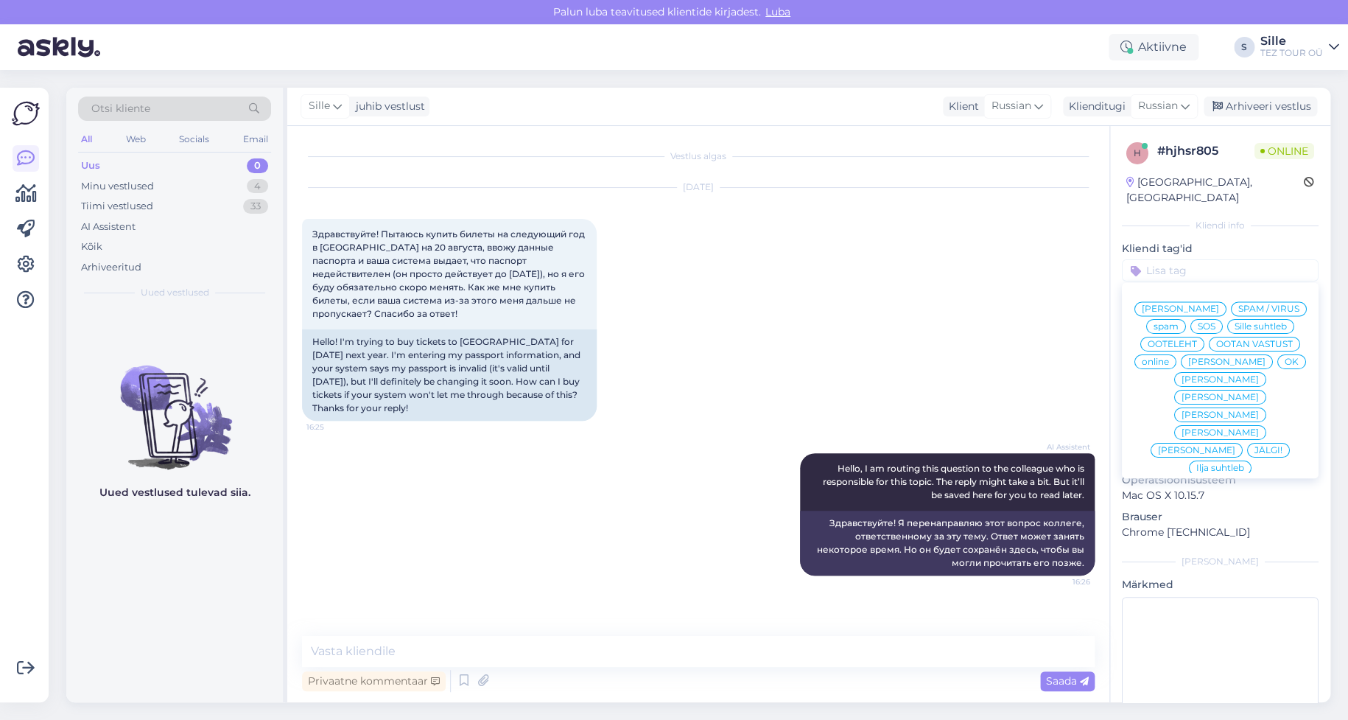
click at [1206, 410] on span "[PERSON_NAME]" at bounding box center [1219, 414] width 77 height 9
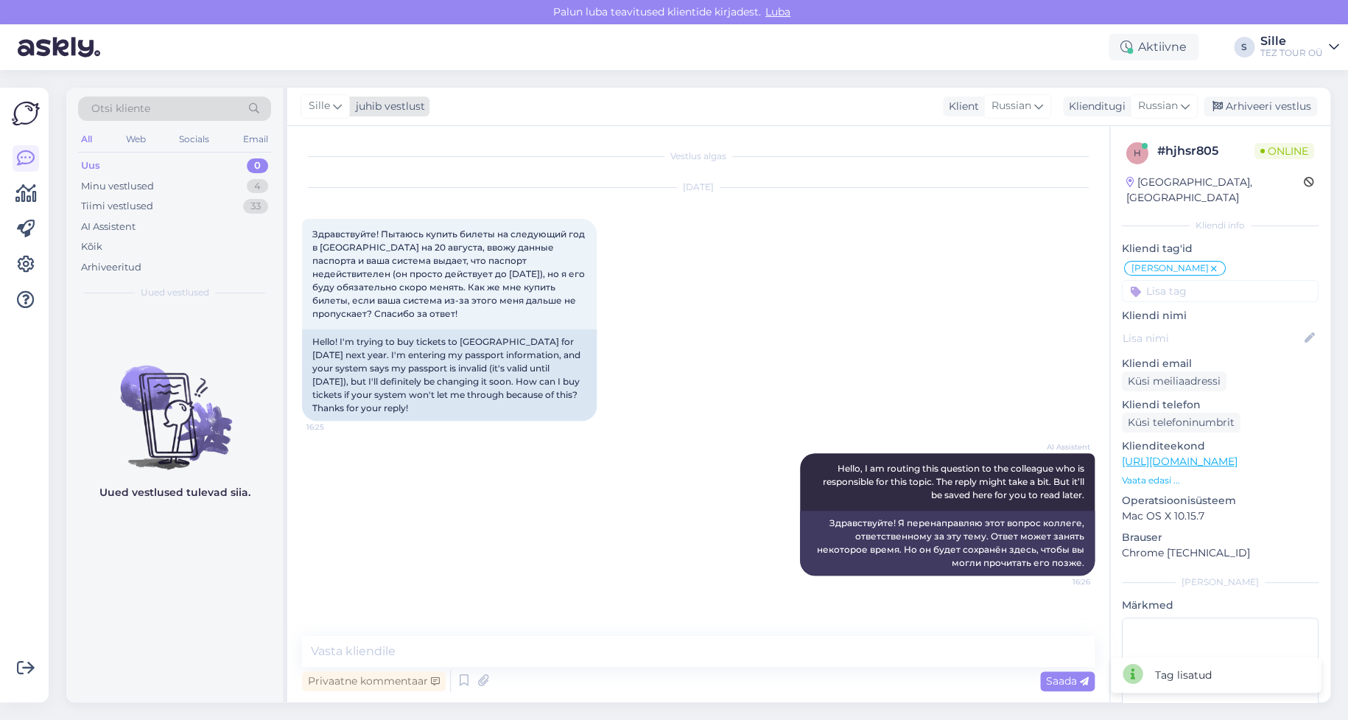
click at [334, 108] on icon at bounding box center [337, 106] width 9 height 16
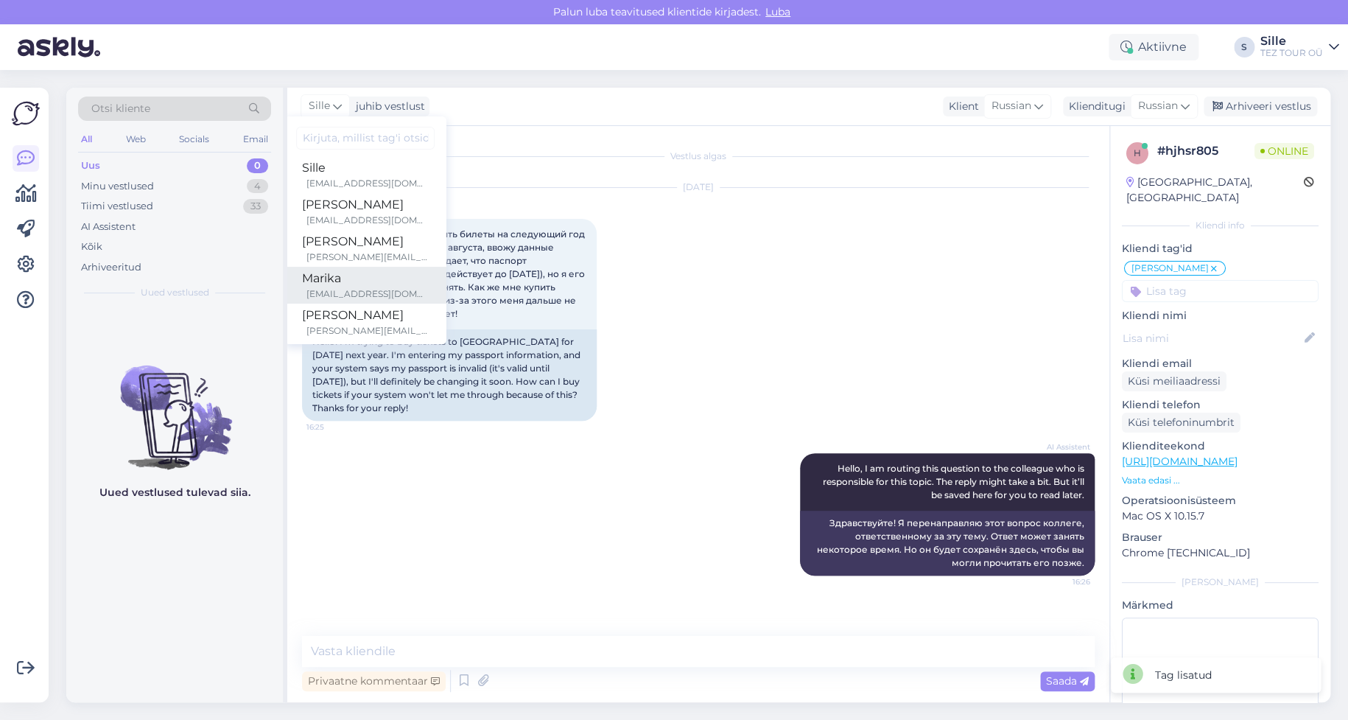
scroll to position [147, 0]
click at [351, 250] on div "Marika" at bounding box center [365, 245] width 127 height 18
